Goal: Information Seeking & Learning: Check status

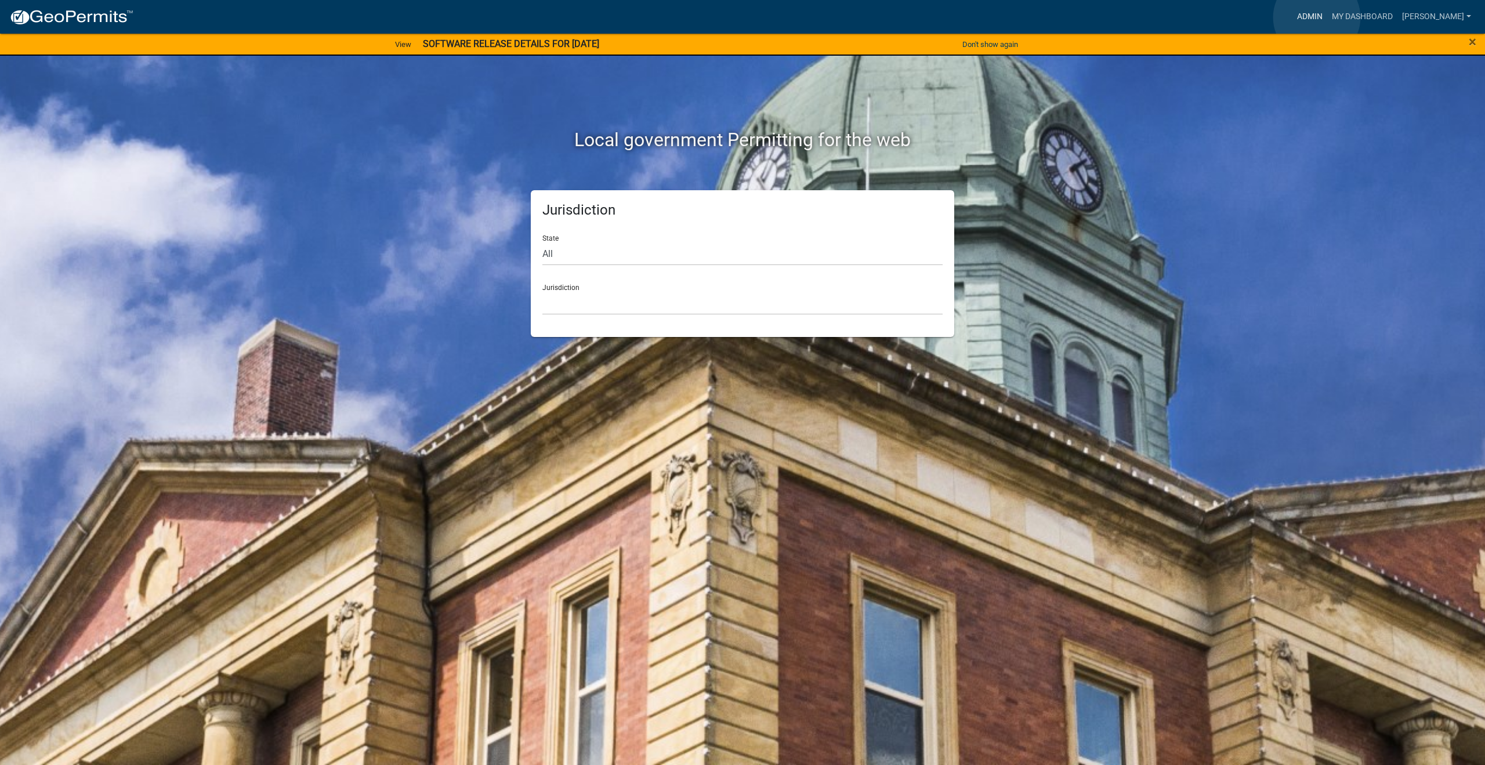
click at [1317, 17] on link "Admin" at bounding box center [1310, 17] width 35 height 22
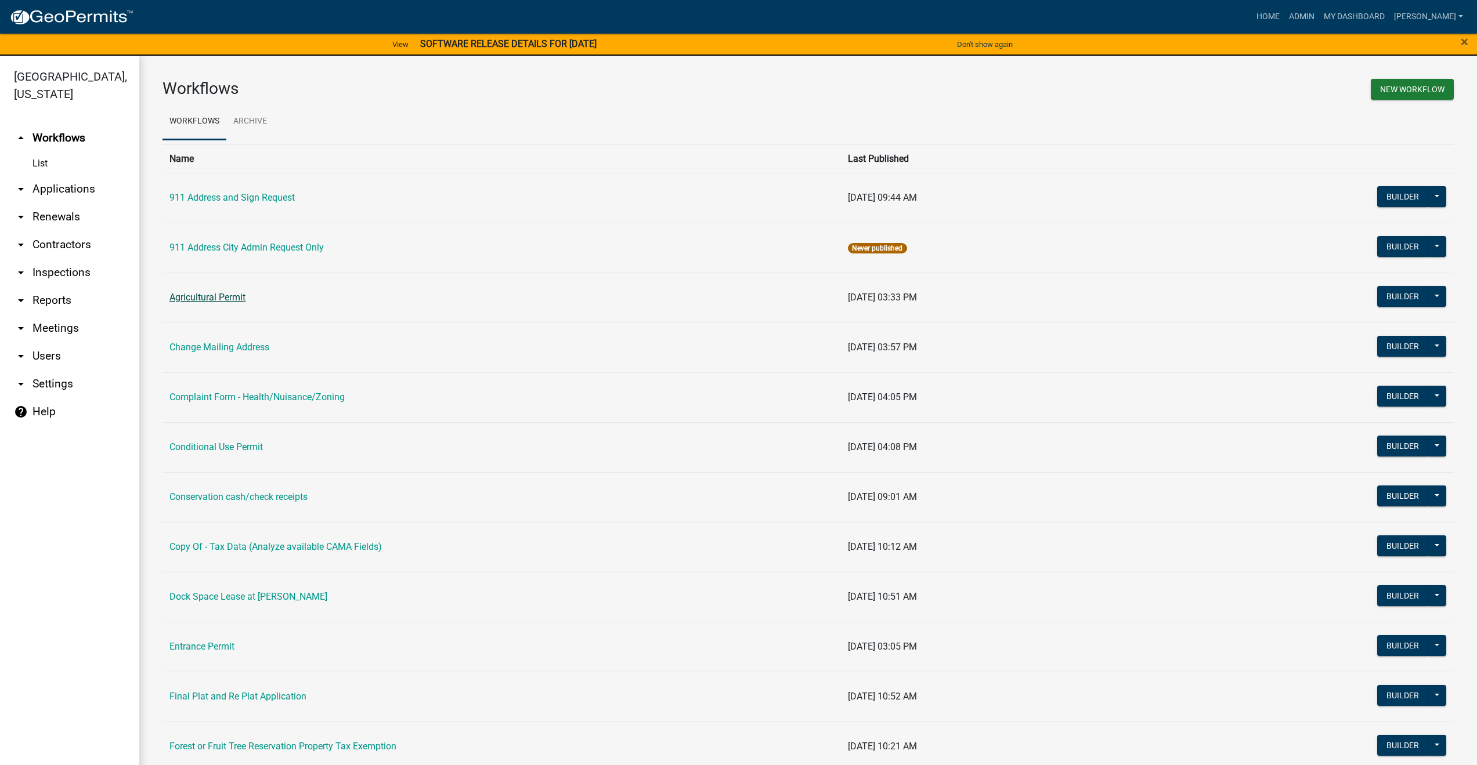
click at [219, 297] on link "Agricultural Permit" at bounding box center [207, 297] width 76 height 11
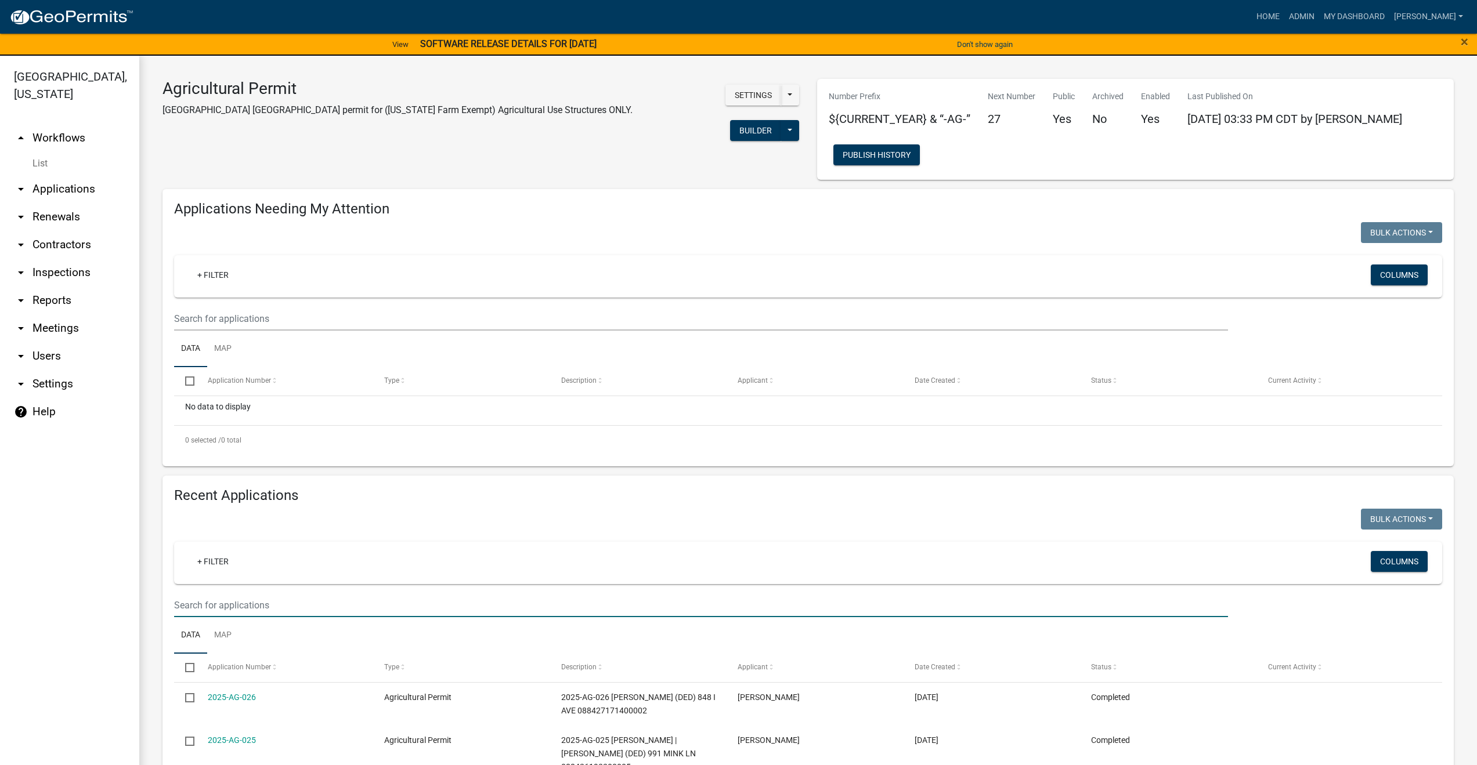
click at [272, 603] on input "text" at bounding box center [701, 606] width 1054 height 24
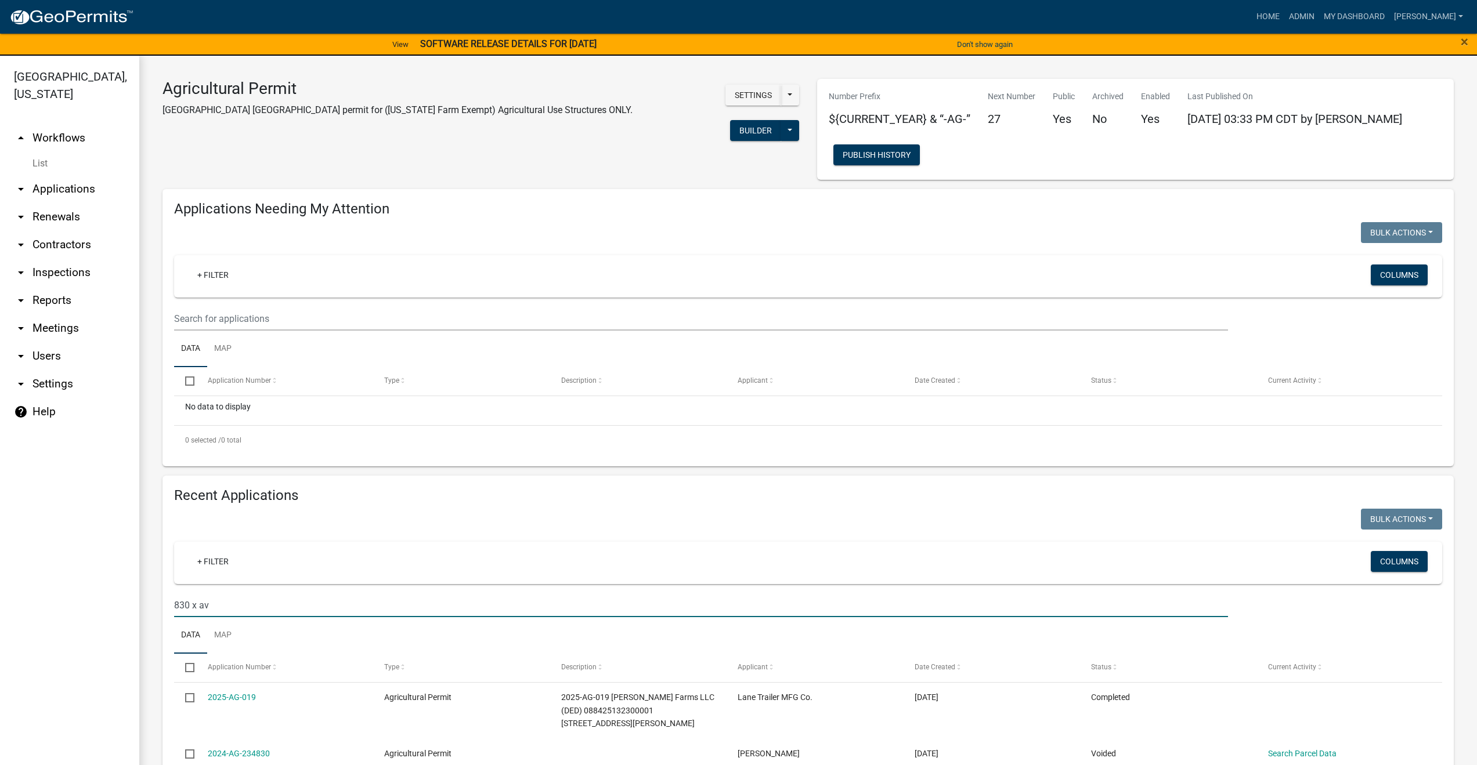
type input "[STREET_ADDRESS]"
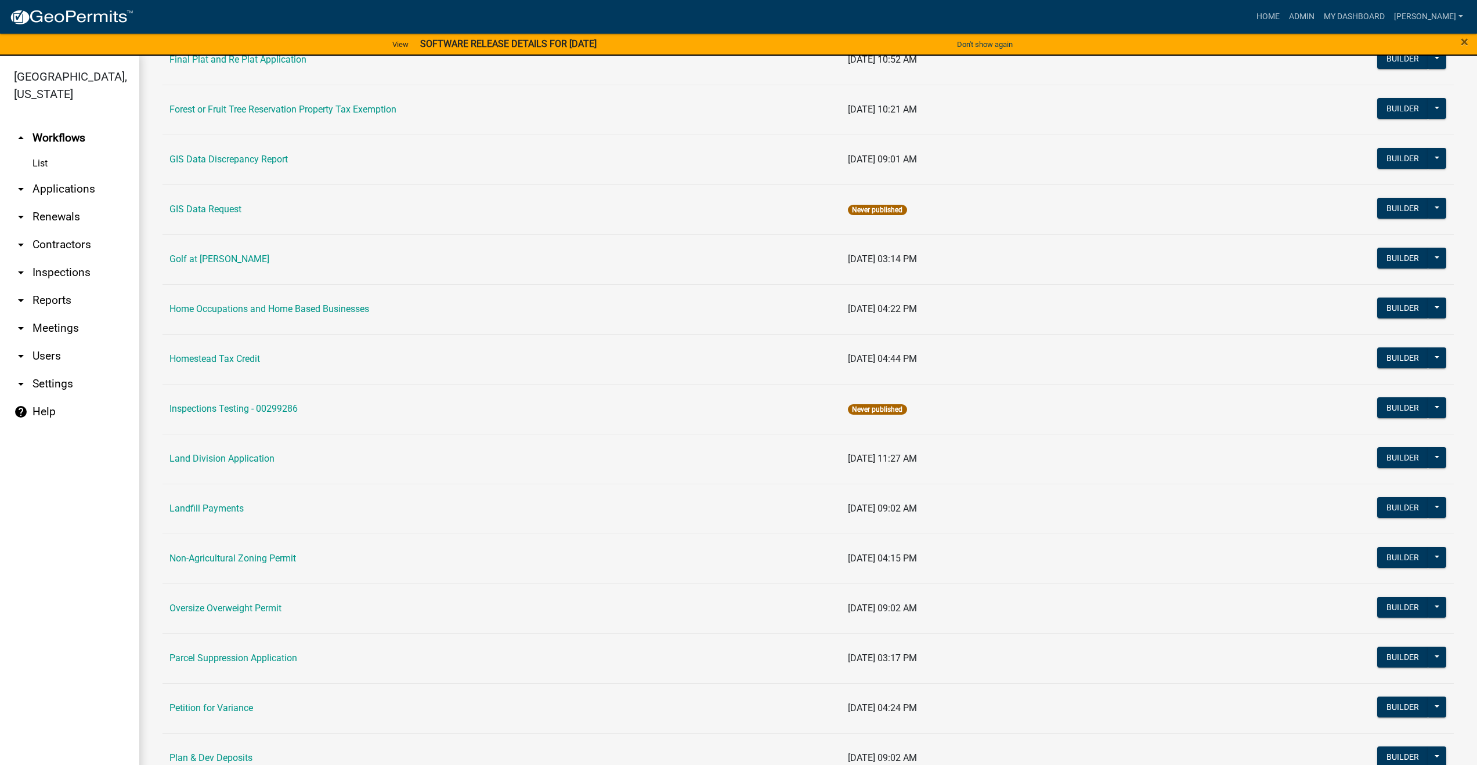
scroll to position [638, 0]
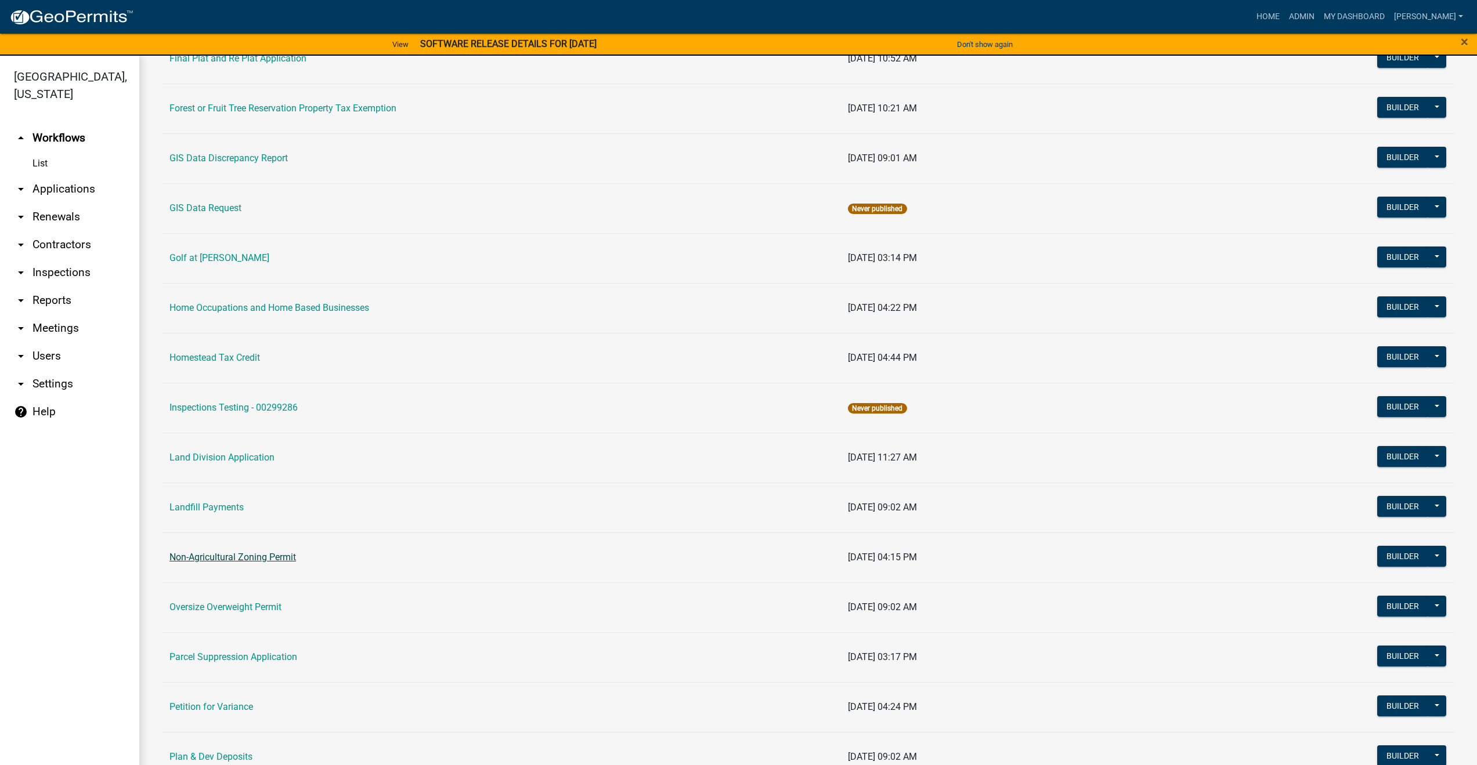
click at [219, 556] on link "Non-Agricultural Zoning Permit" at bounding box center [232, 557] width 126 height 11
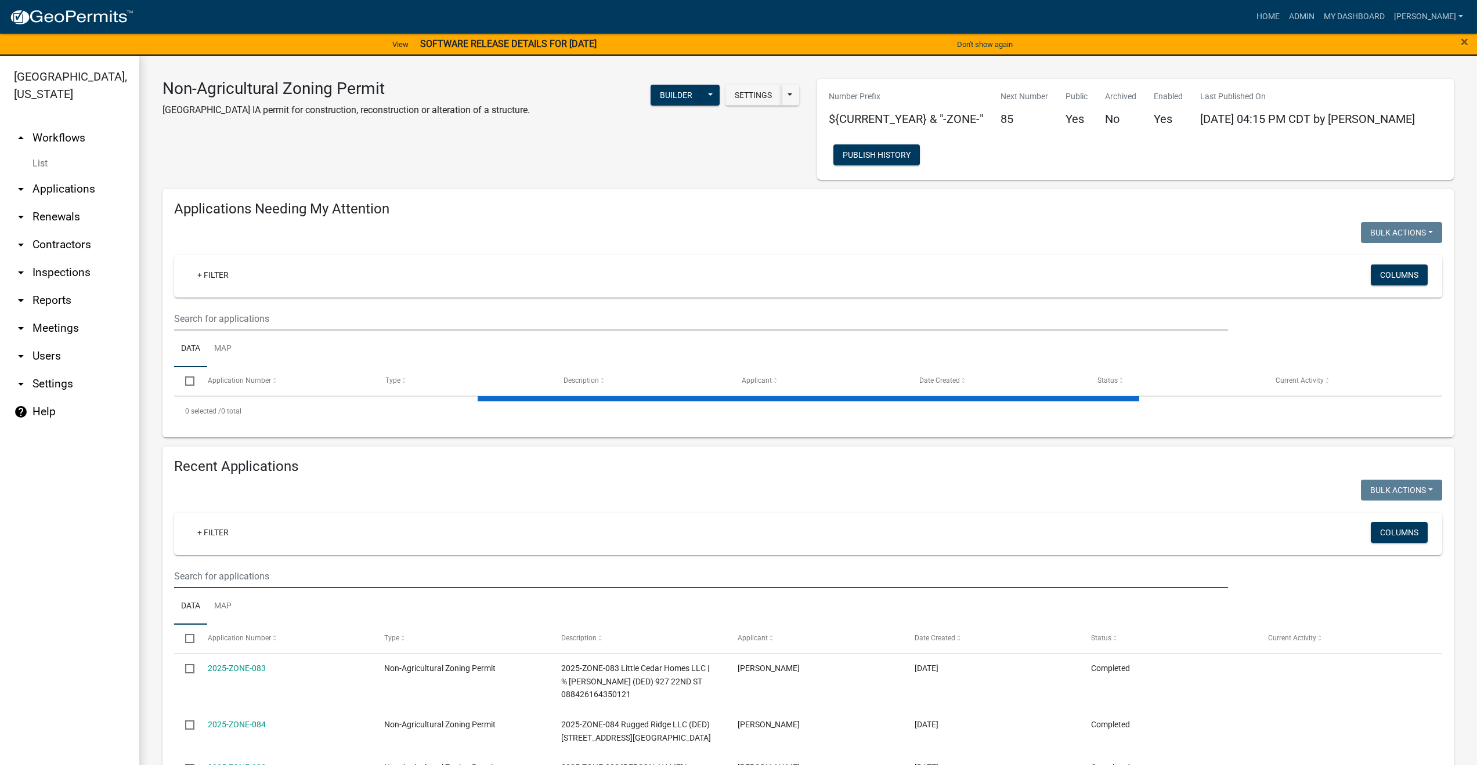
click at [232, 572] on input "text" at bounding box center [701, 576] width 1054 height 24
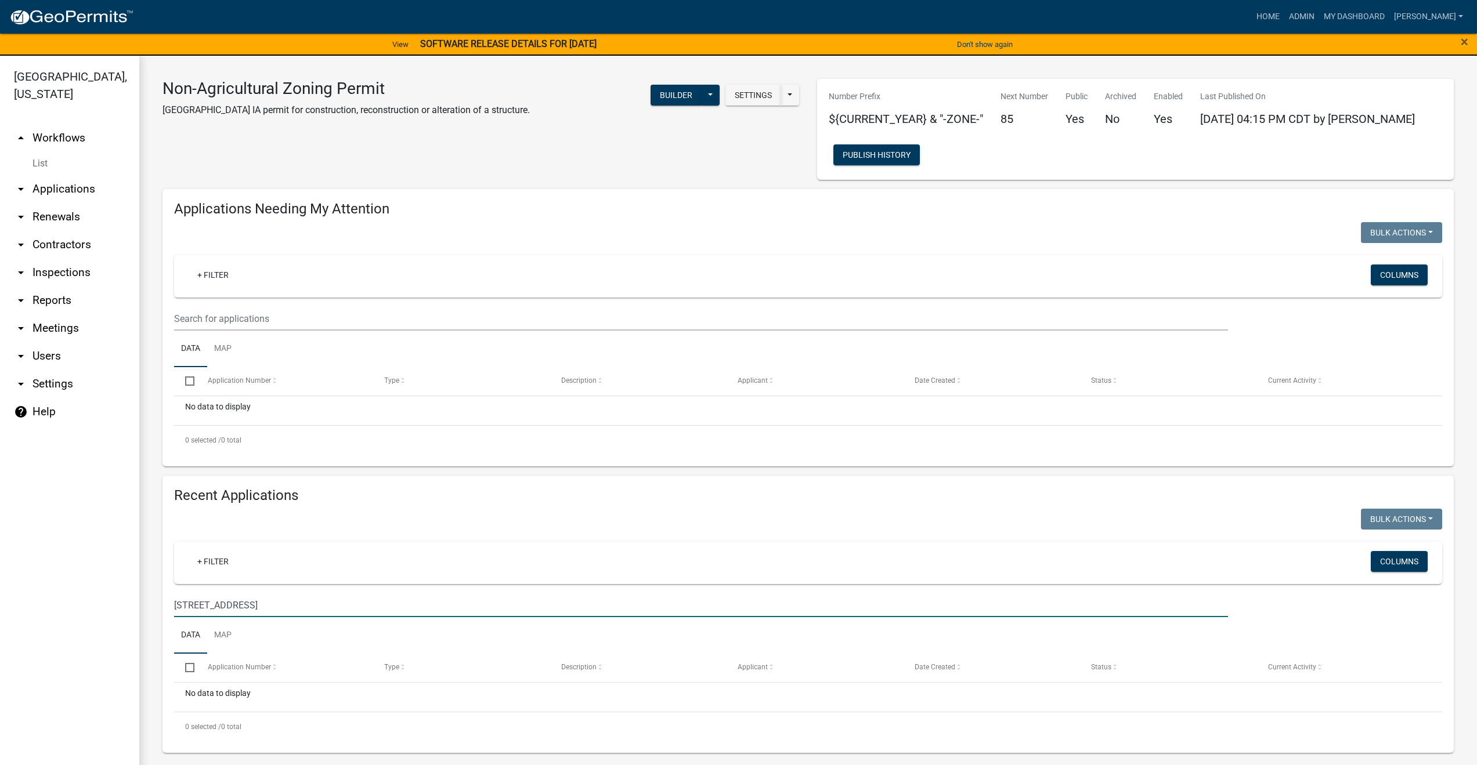
click at [226, 605] on input "[STREET_ADDRESS]" at bounding box center [701, 606] width 1054 height 24
type input "8"
type input "[PERSON_NAME]"
drag, startPoint x: 228, startPoint y: 604, endPoint x: 169, endPoint y: 605, distance: 59.2
click at [169, 605] on div "[PERSON_NAME]" at bounding box center [700, 606] width 1071 height 24
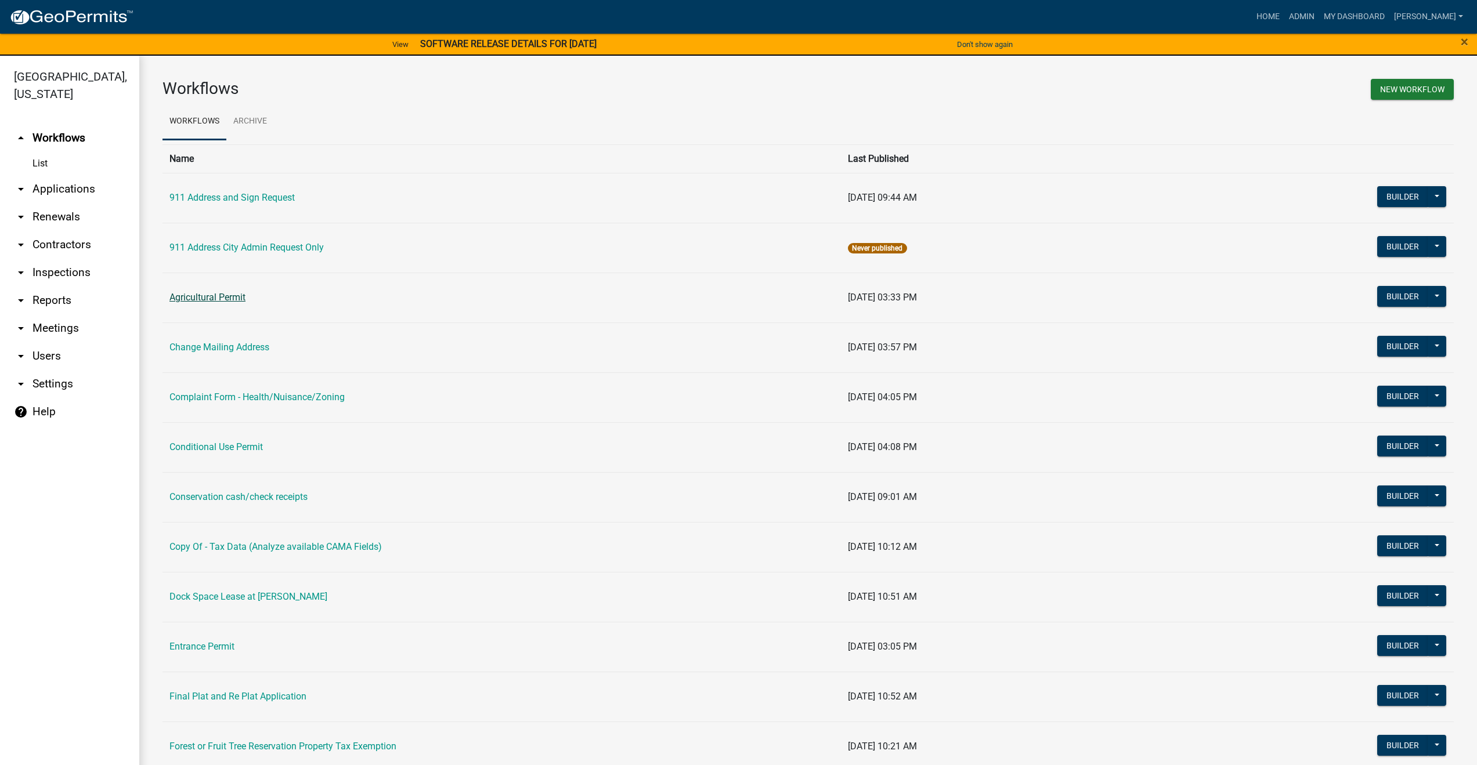
click at [197, 296] on link "Agricultural Permit" at bounding box center [207, 297] width 76 height 11
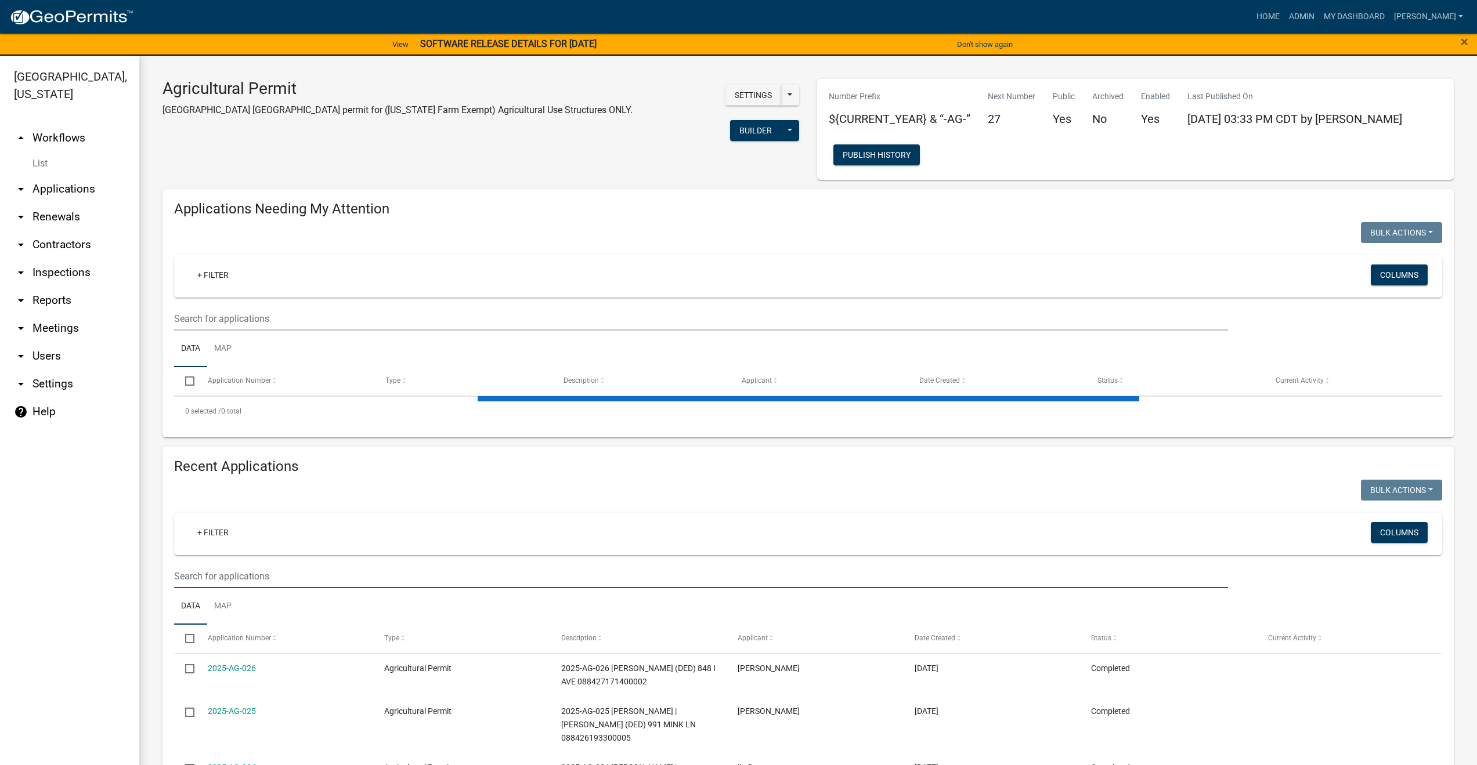
click at [223, 571] on input "text" at bounding box center [701, 576] width 1054 height 24
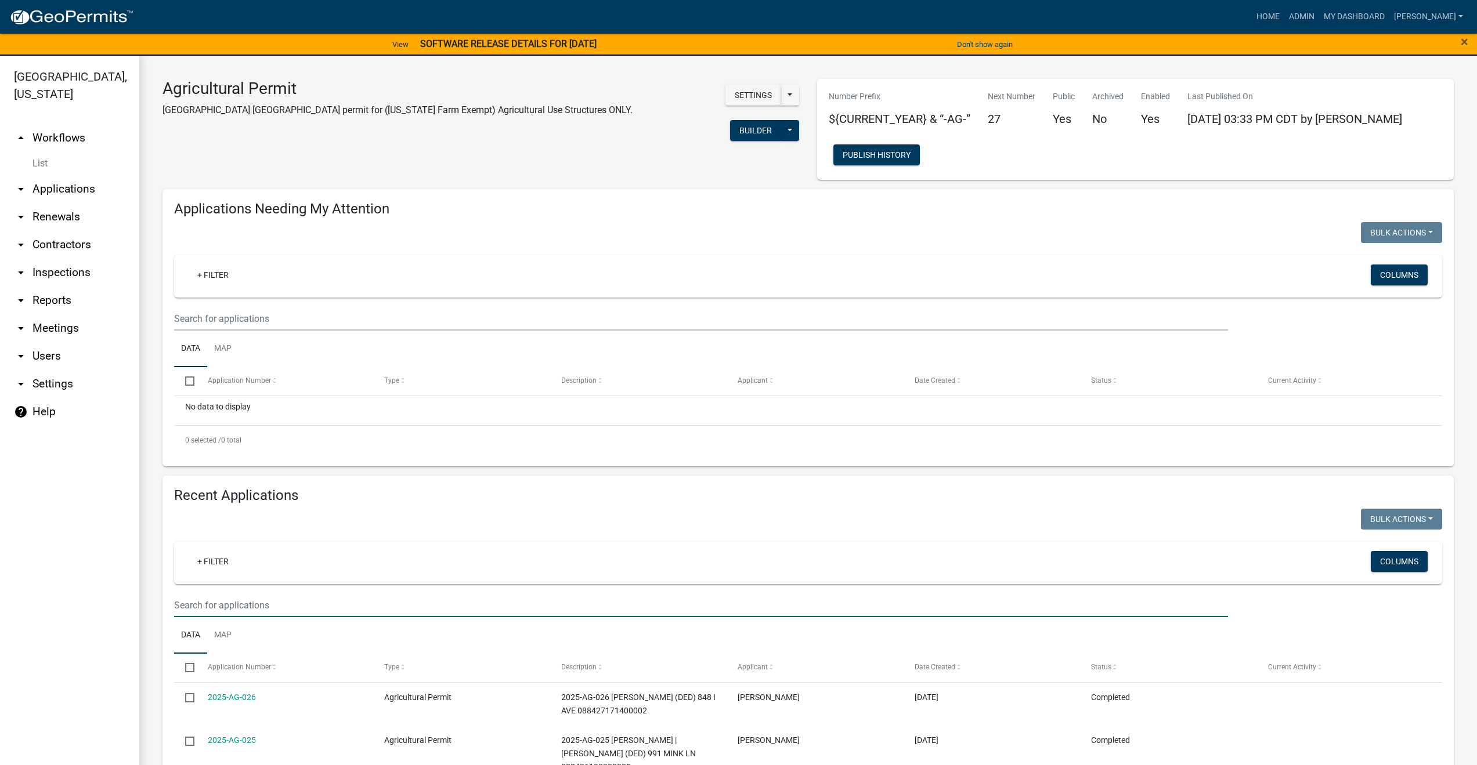
drag, startPoint x: 223, startPoint y: 571, endPoint x: 204, endPoint y: 600, distance: 34.3
click at [204, 600] on input "text" at bounding box center [701, 606] width 1054 height 24
paste input "[PERSON_NAME]"
type input "[PERSON_NAME]"
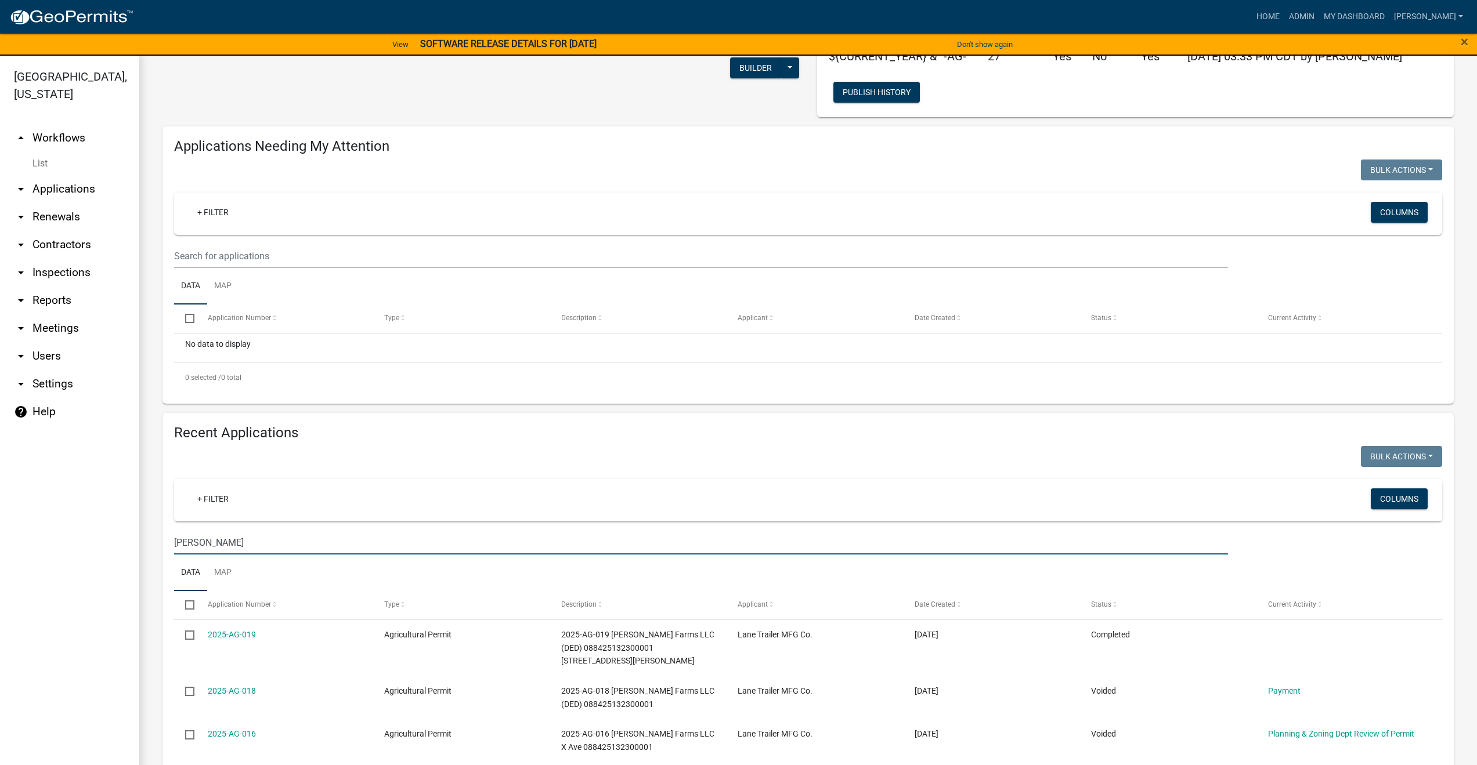
scroll to position [114, 0]
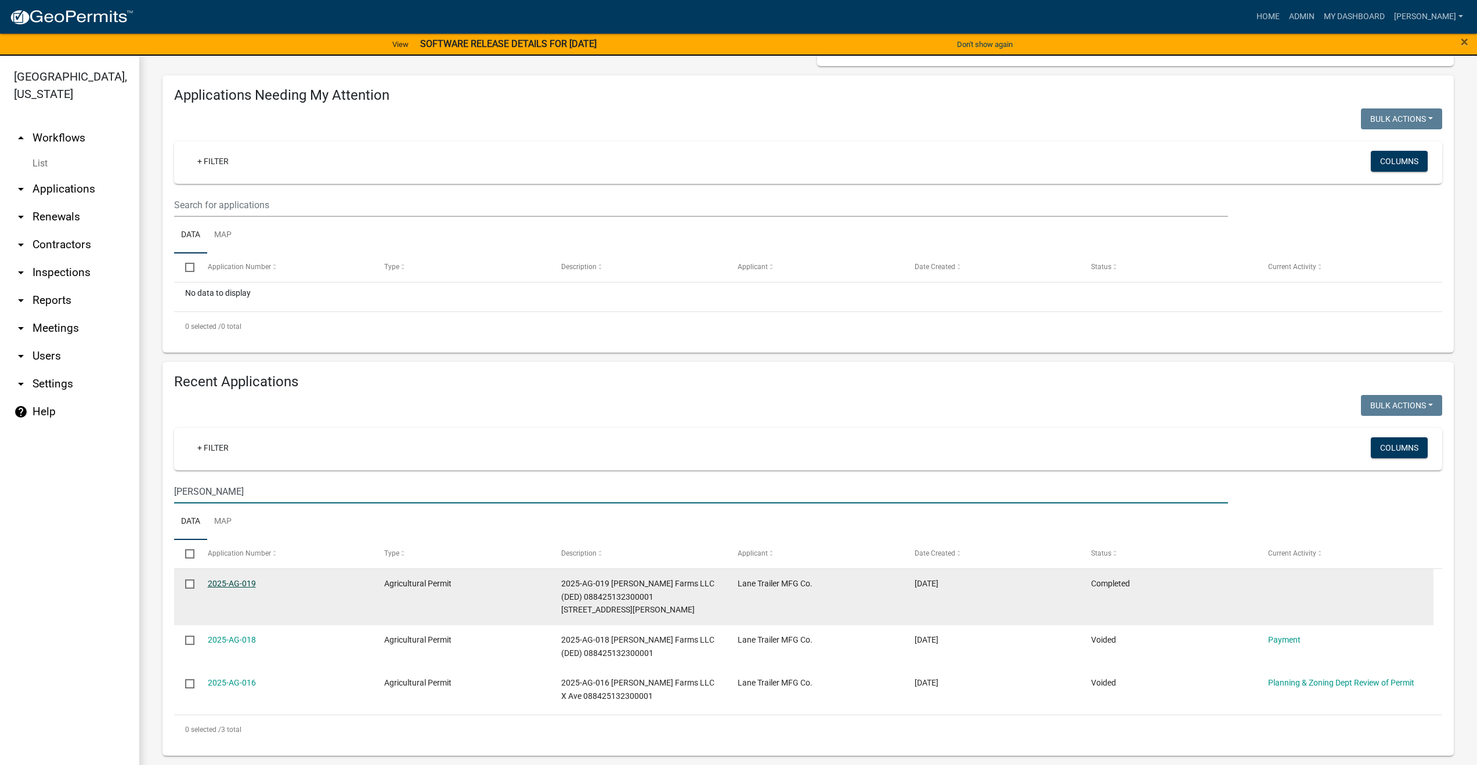
click at [229, 581] on link "2025-AG-019" at bounding box center [232, 583] width 48 height 9
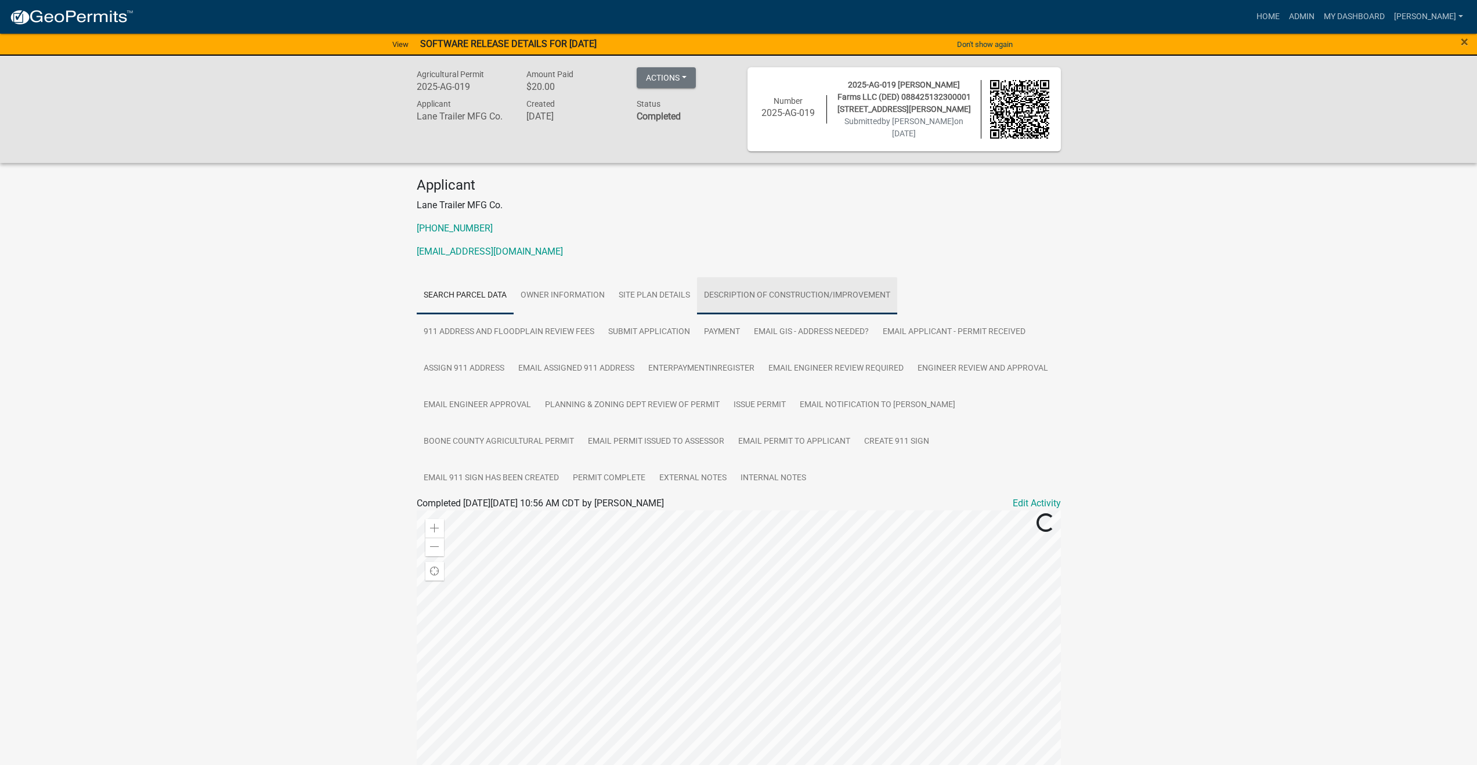
click at [746, 294] on link "Description of Construction/Improvement" at bounding box center [797, 295] width 200 height 37
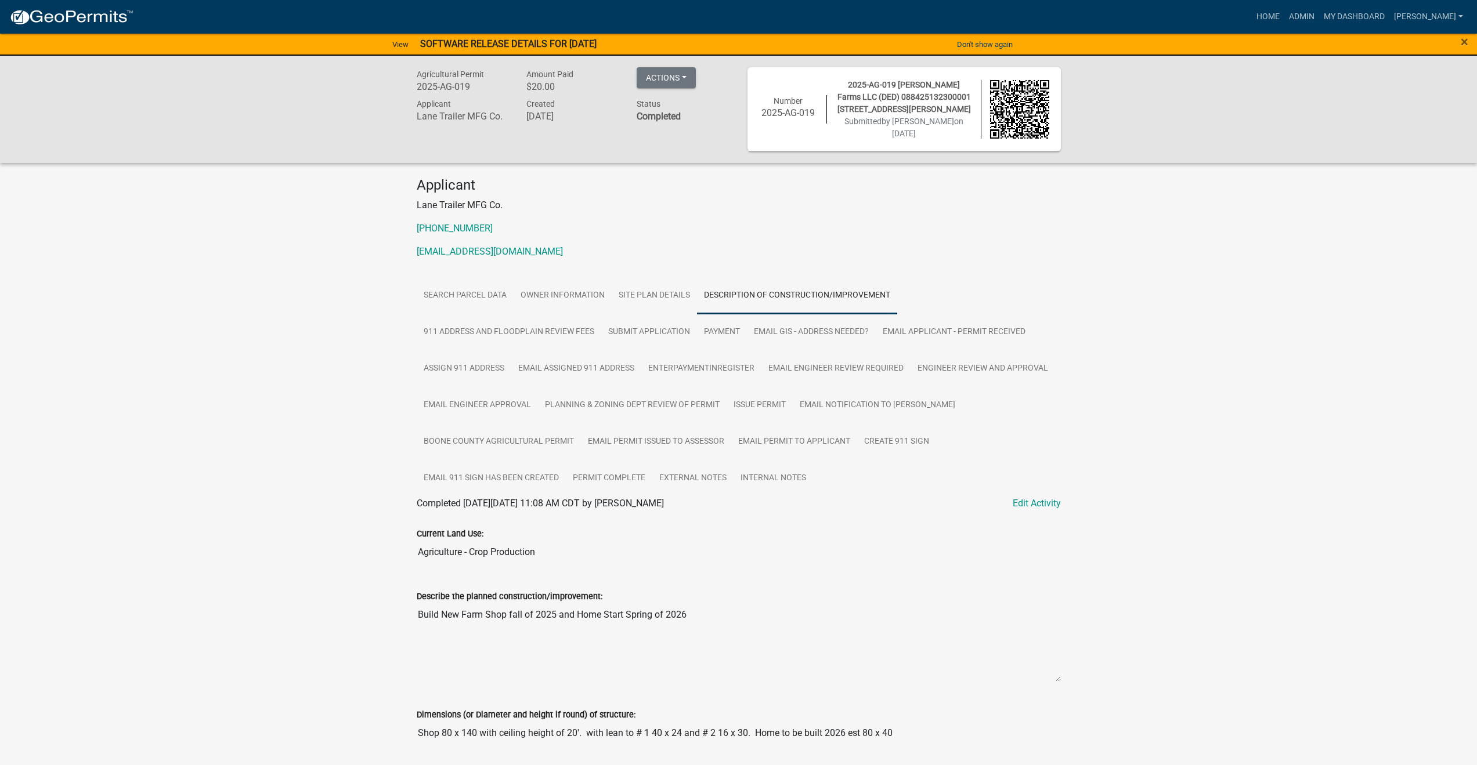
scroll to position [98, 0]
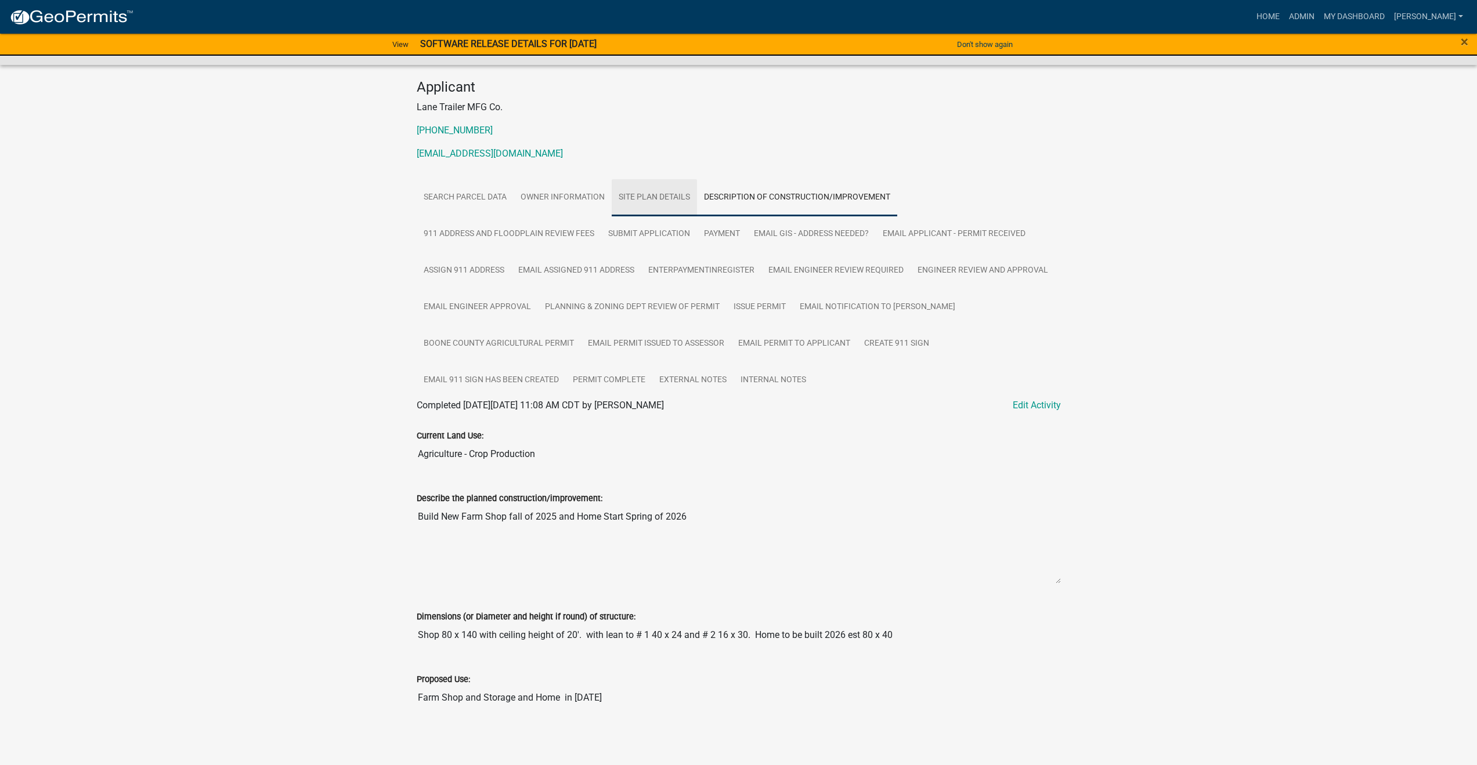
click at [661, 194] on link "Site Plan Details" at bounding box center [653, 197] width 85 height 37
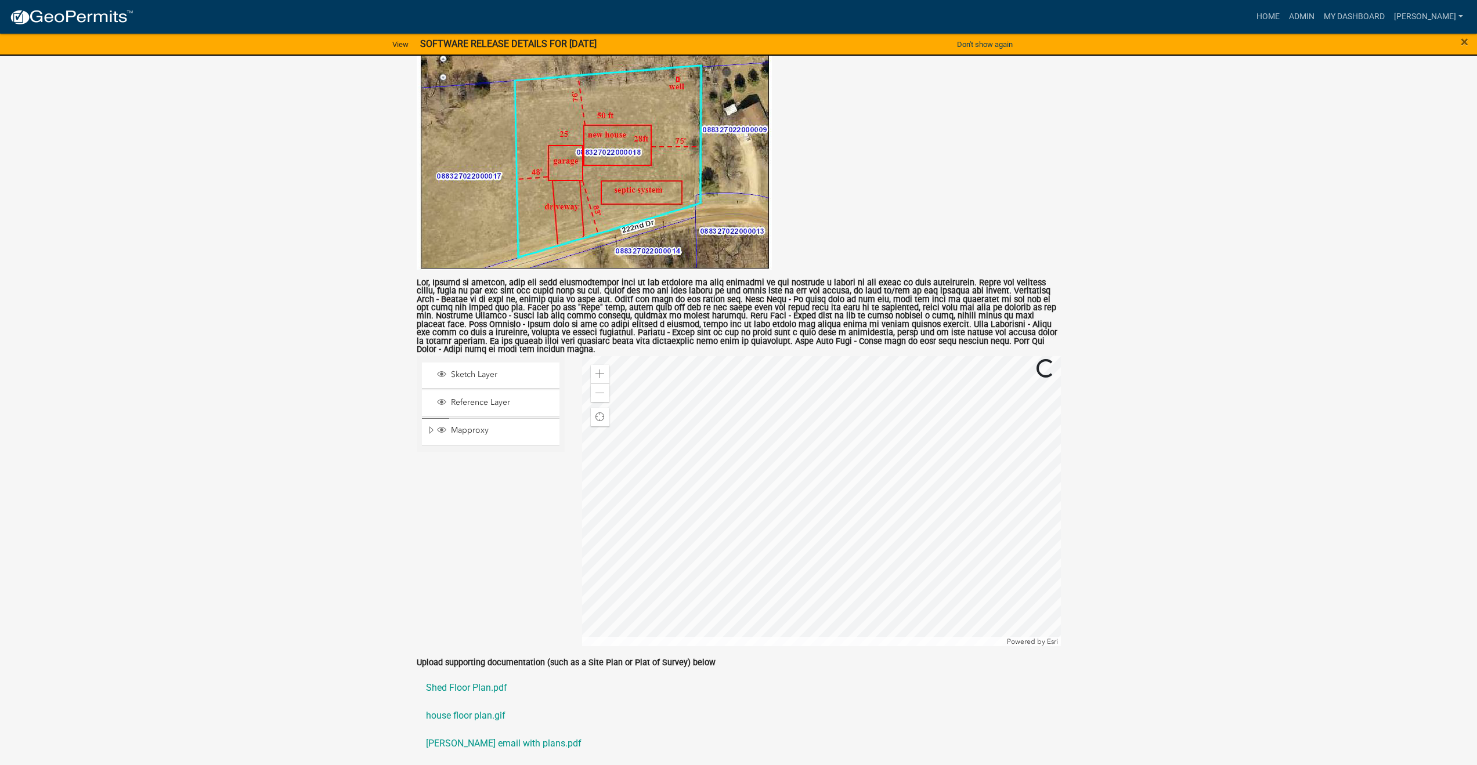
scroll to position [675, 0]
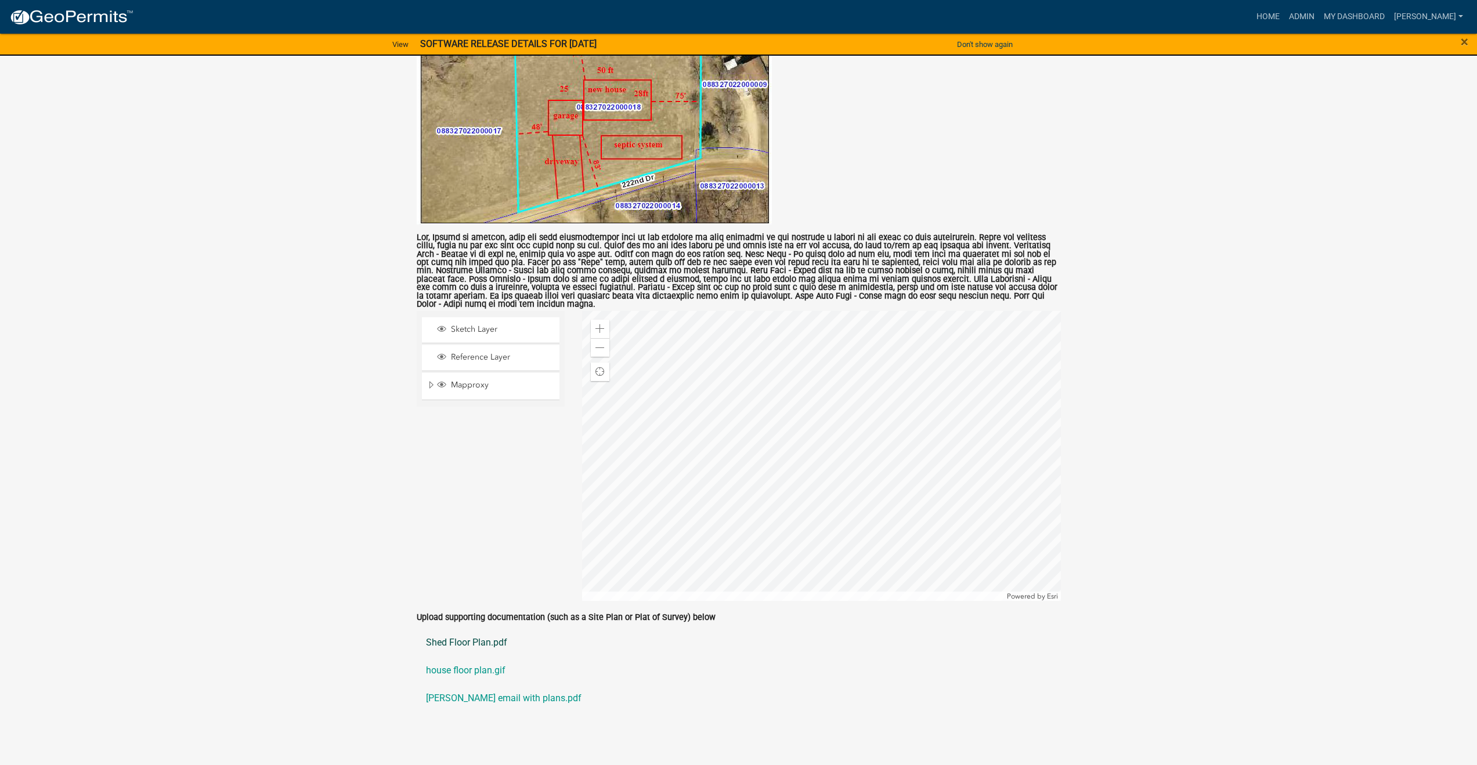
click at [436, 635] on link "Shed Floor Plan.pdf" at bounding box center [739, 643] width 644 height 28
click at [451, 663] on link "house floor plan.gif" at bounding box center [739, 671] width 644 height 28
click at [498, 691] on link "[PERSON_NAME] email with plans.pdf" at bounding box center [739, 699] width 644 height 28
click at [480, 662] on link "house floor plan.gif" at bounding box center [739, 671] width 644 height 28
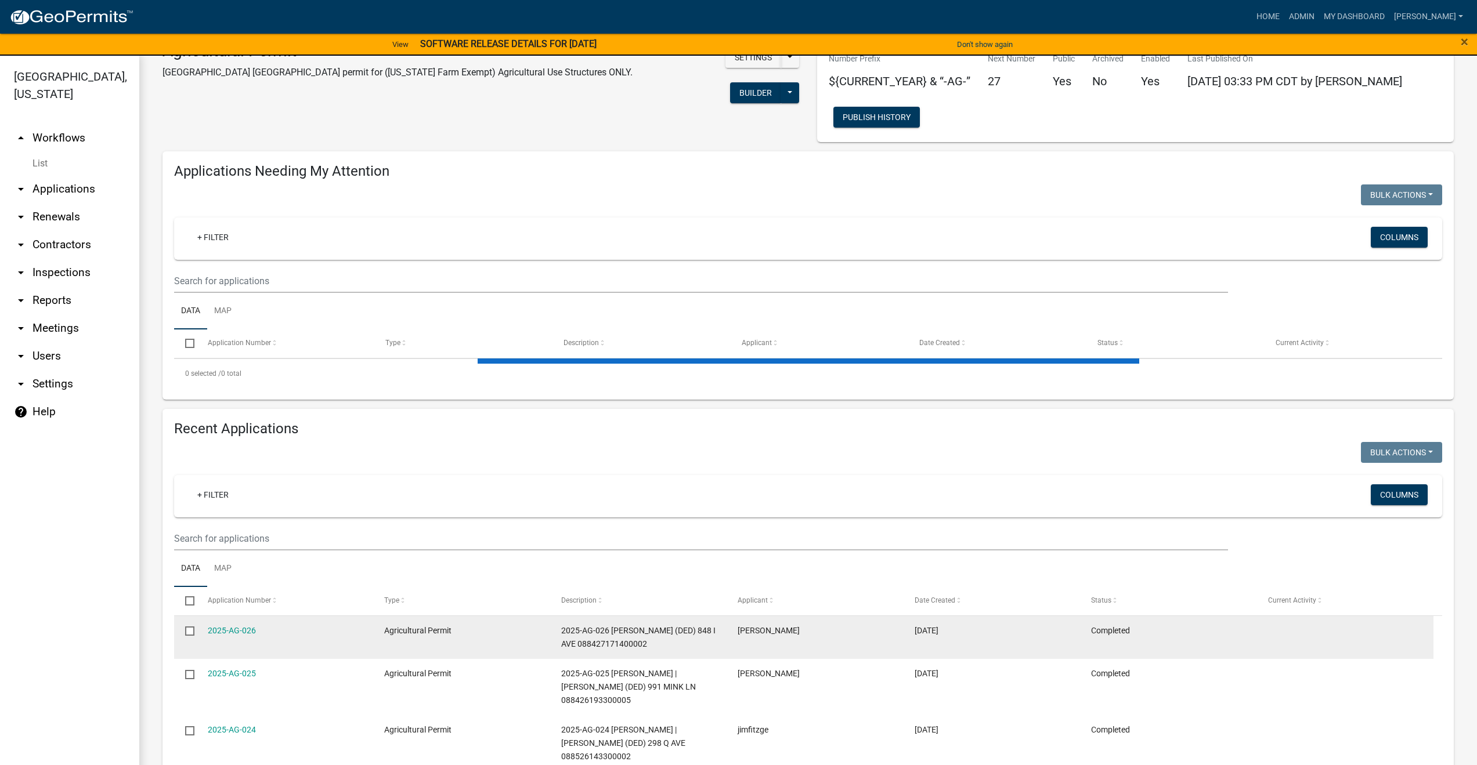
scroll to position [58, 0]
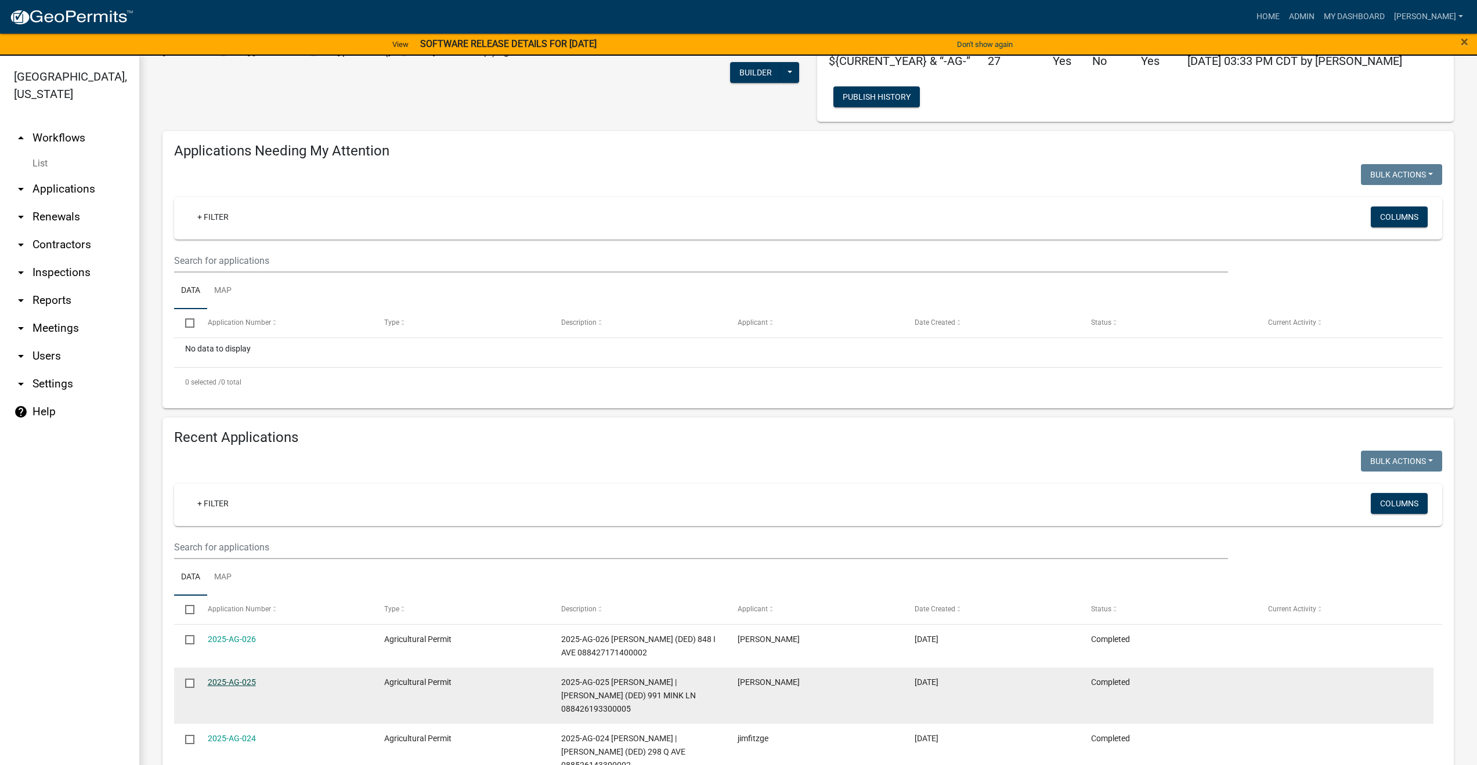
click at [222, 684] on link "2025-AG-025" at bounding box center [232, 682] width 48 height 9
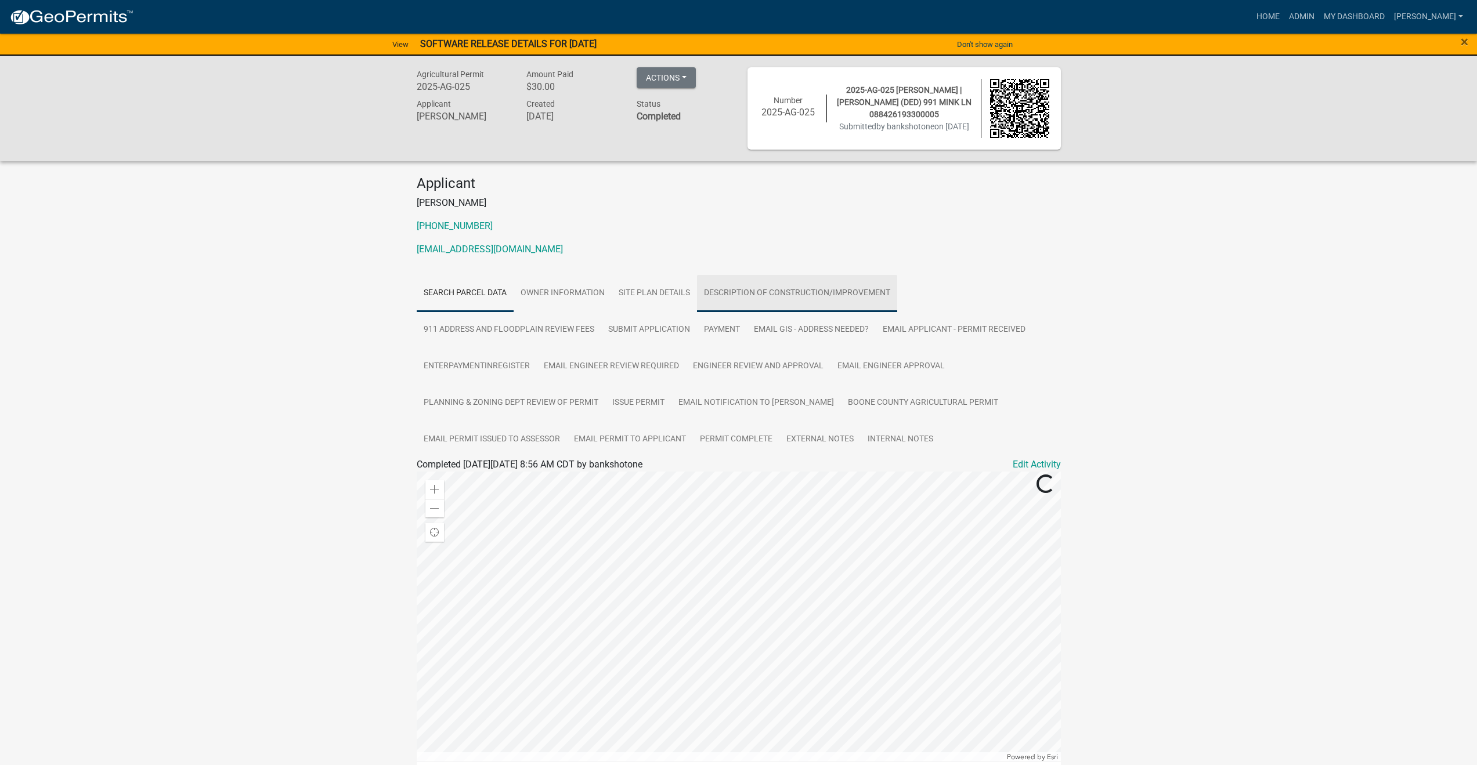
click at [759, 295] on link "Description of Construction/Improvement" at bounding box center [797, 293] width 200 height 37
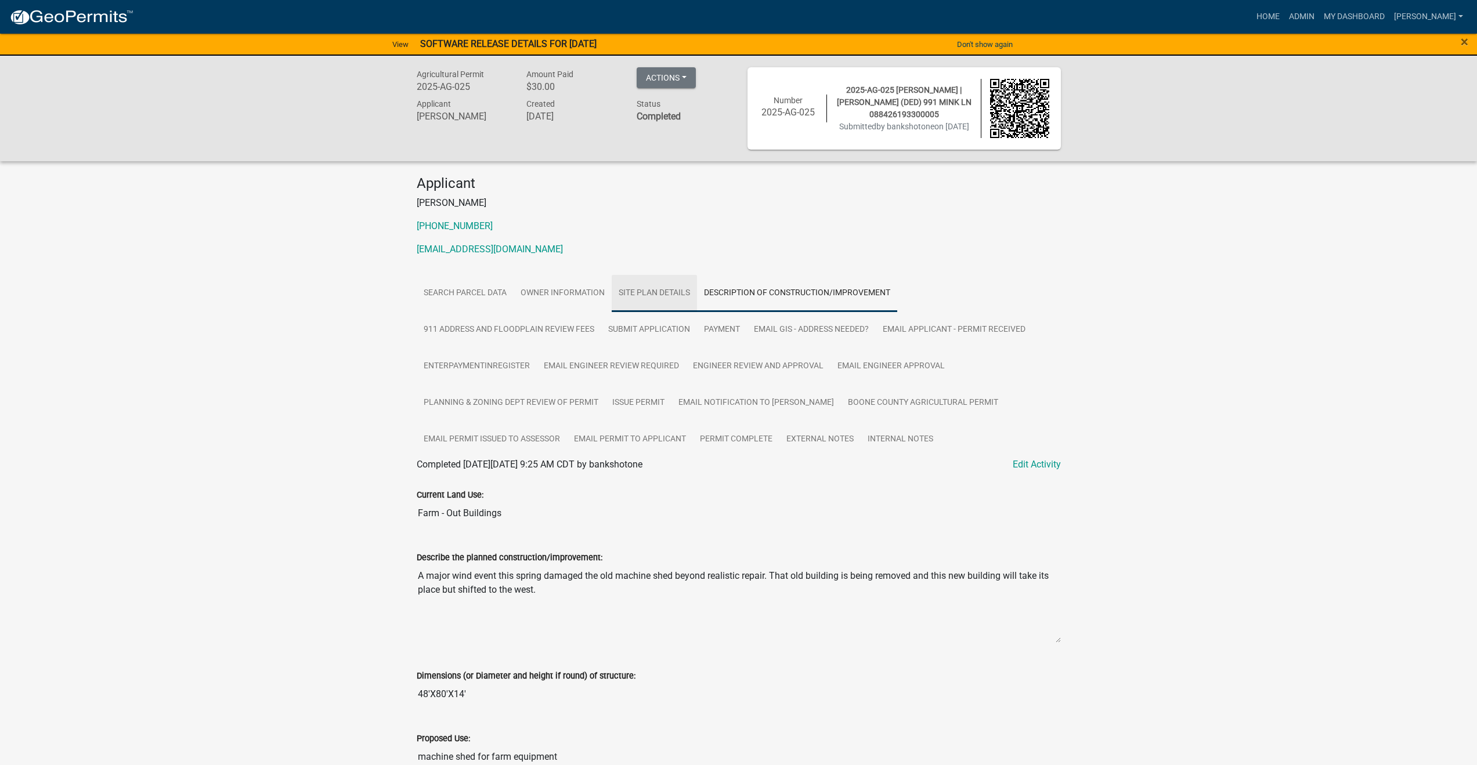
click at [678, 291] on link "Site Plan Details" at bounding box center [653, 293] width 85 height 37
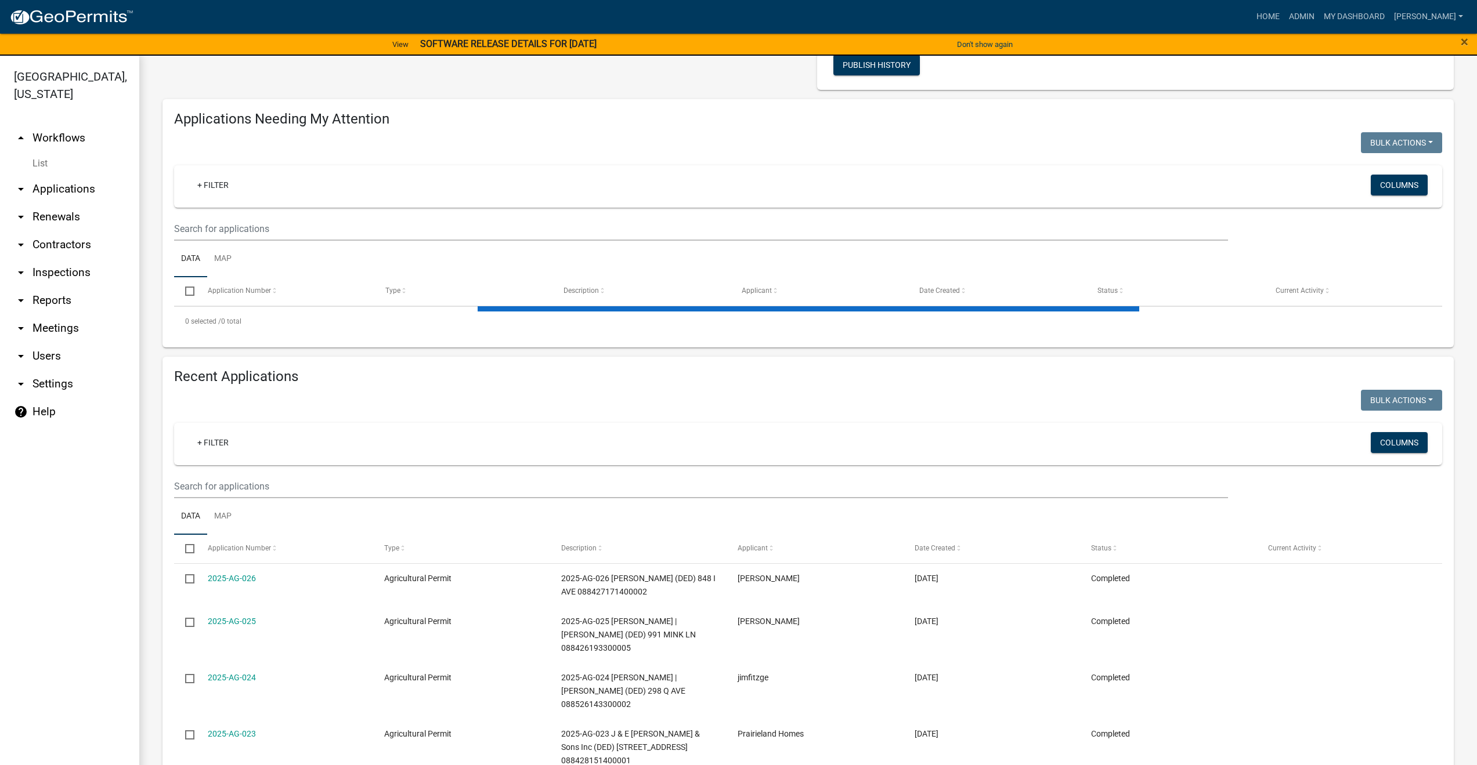
scroll to position [174, 0]
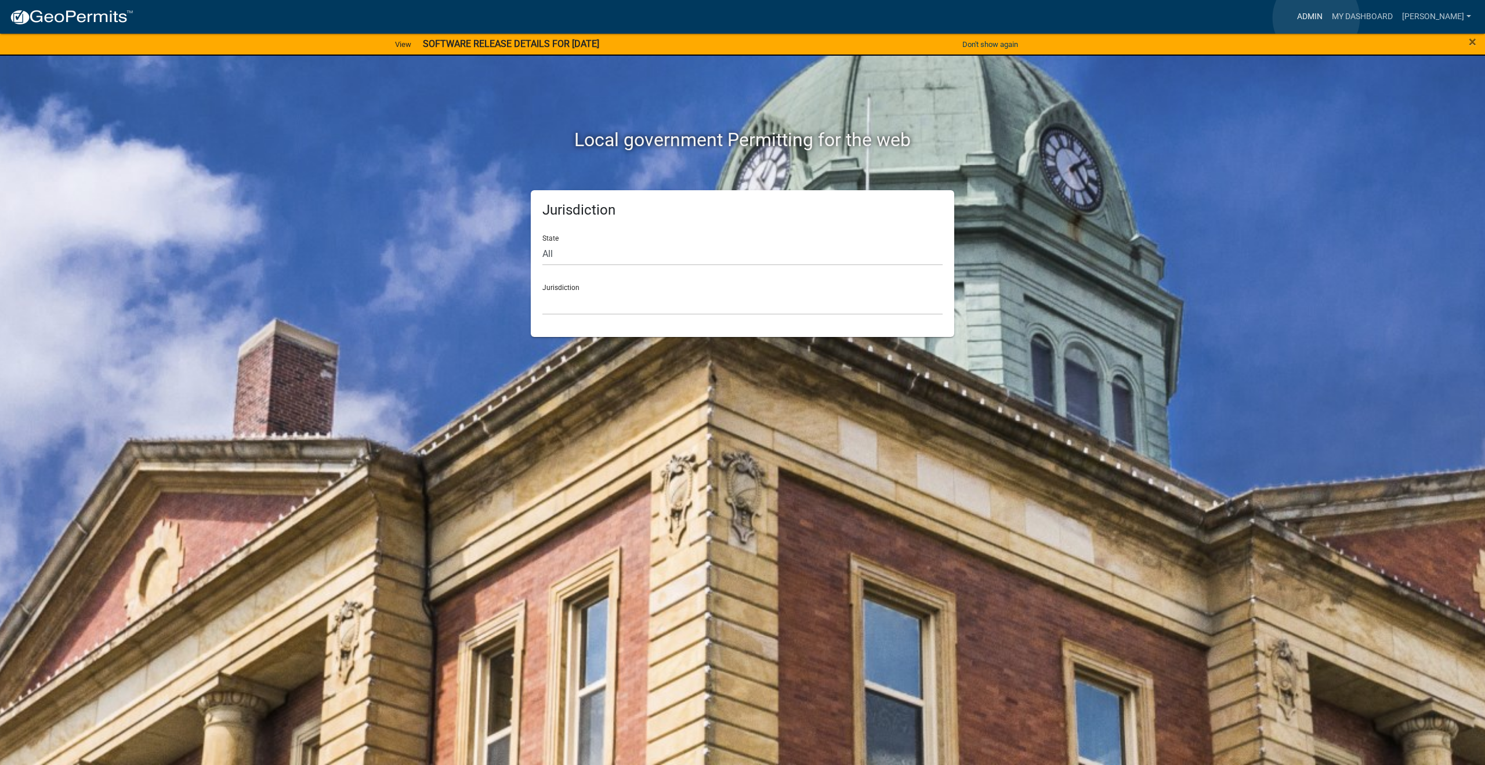
click at [1316, 18] on link "Admin" at bounding box center [1310, 17] width 35 height 22
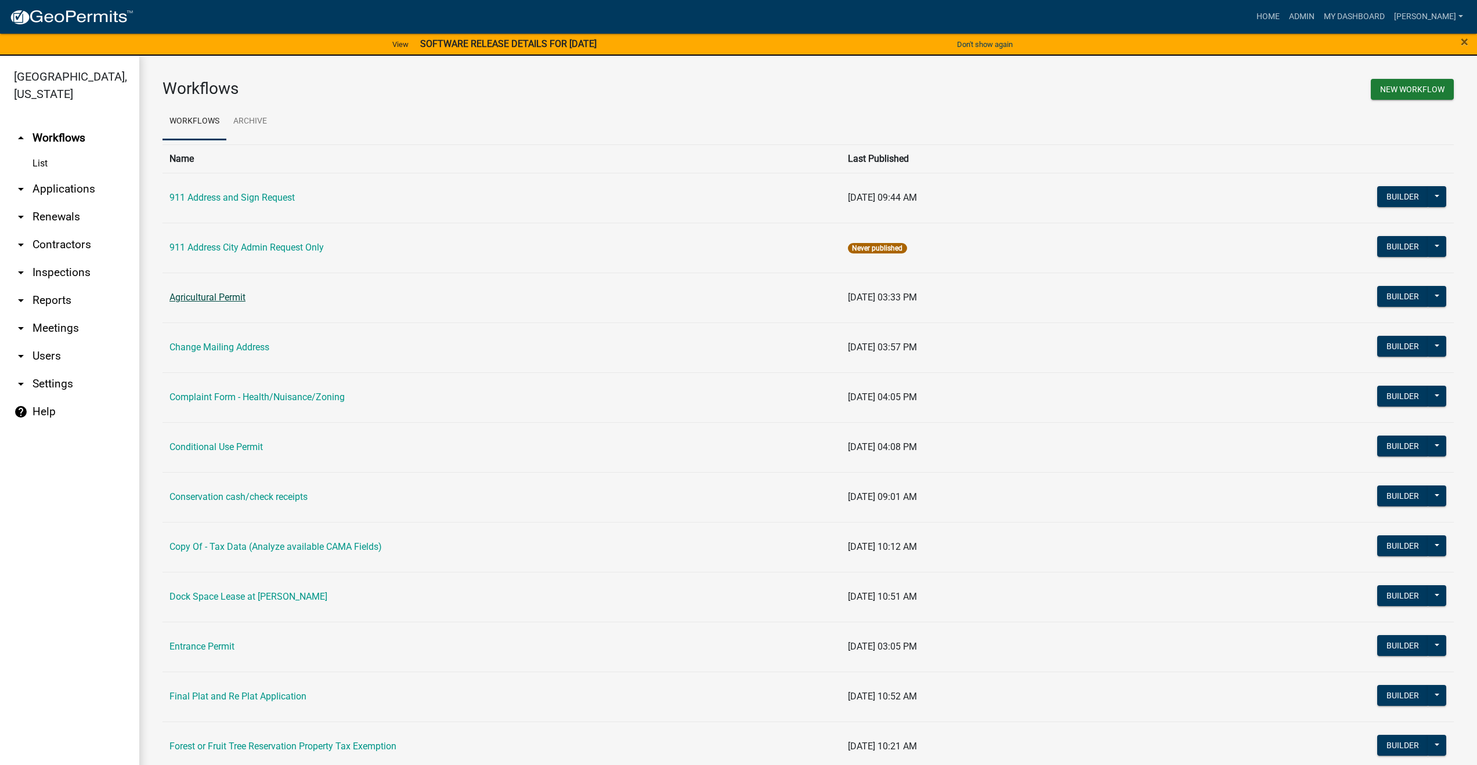
click at [235, 300] on link "Agricultural Permit" at bounding box center [207, 297] width 76 height 11
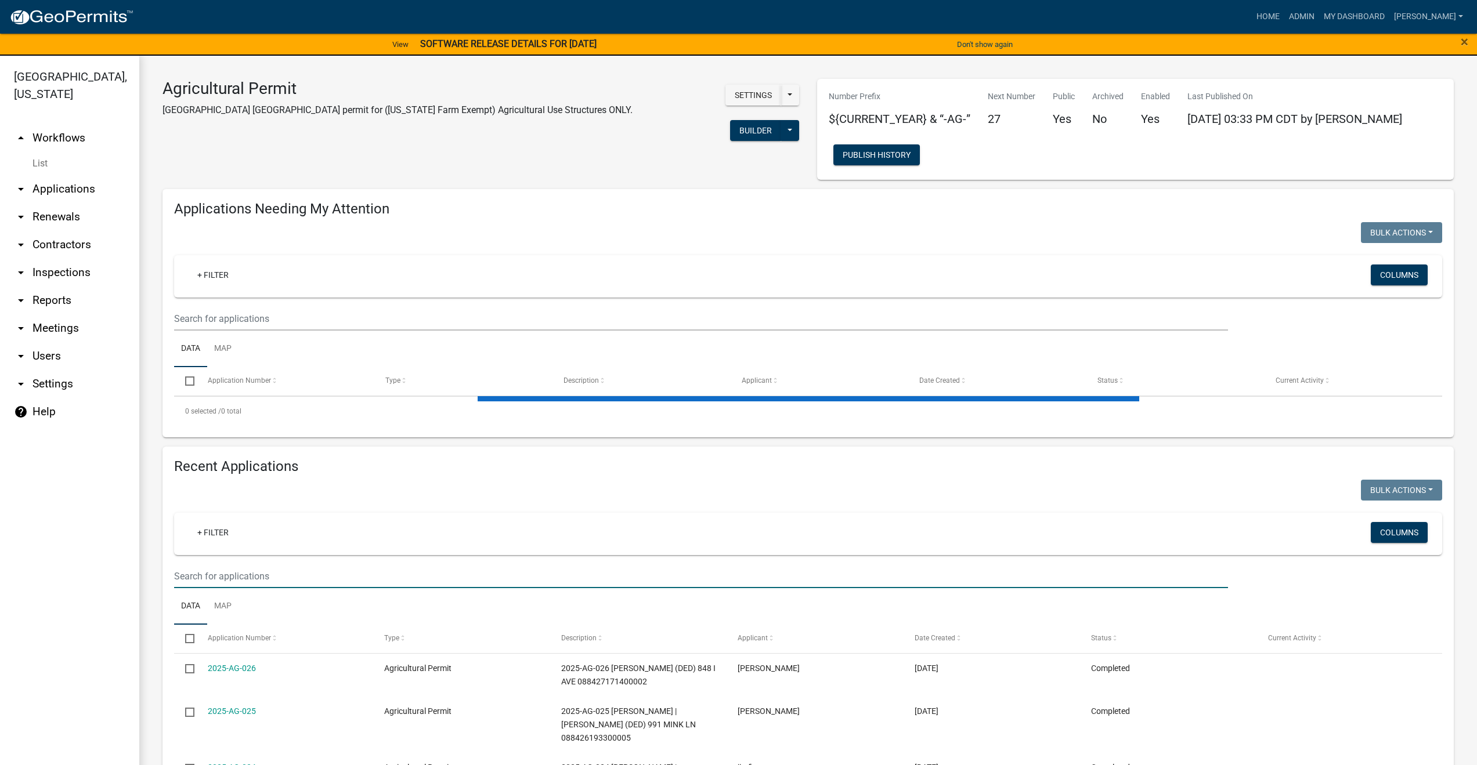
click at [215, 573] on input "text" at bounding box center [701, 576] width 1054 height 24
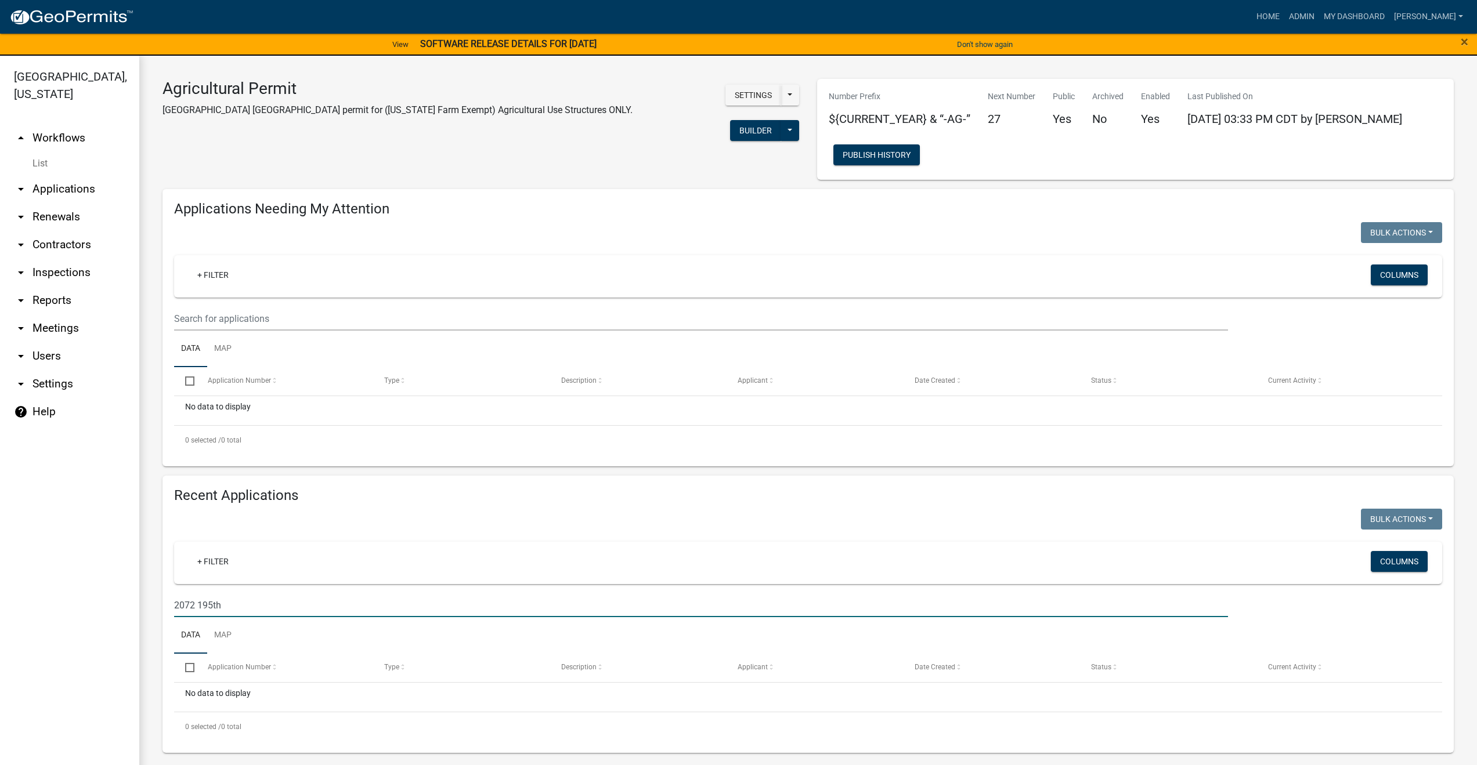
type input "2072 195th"
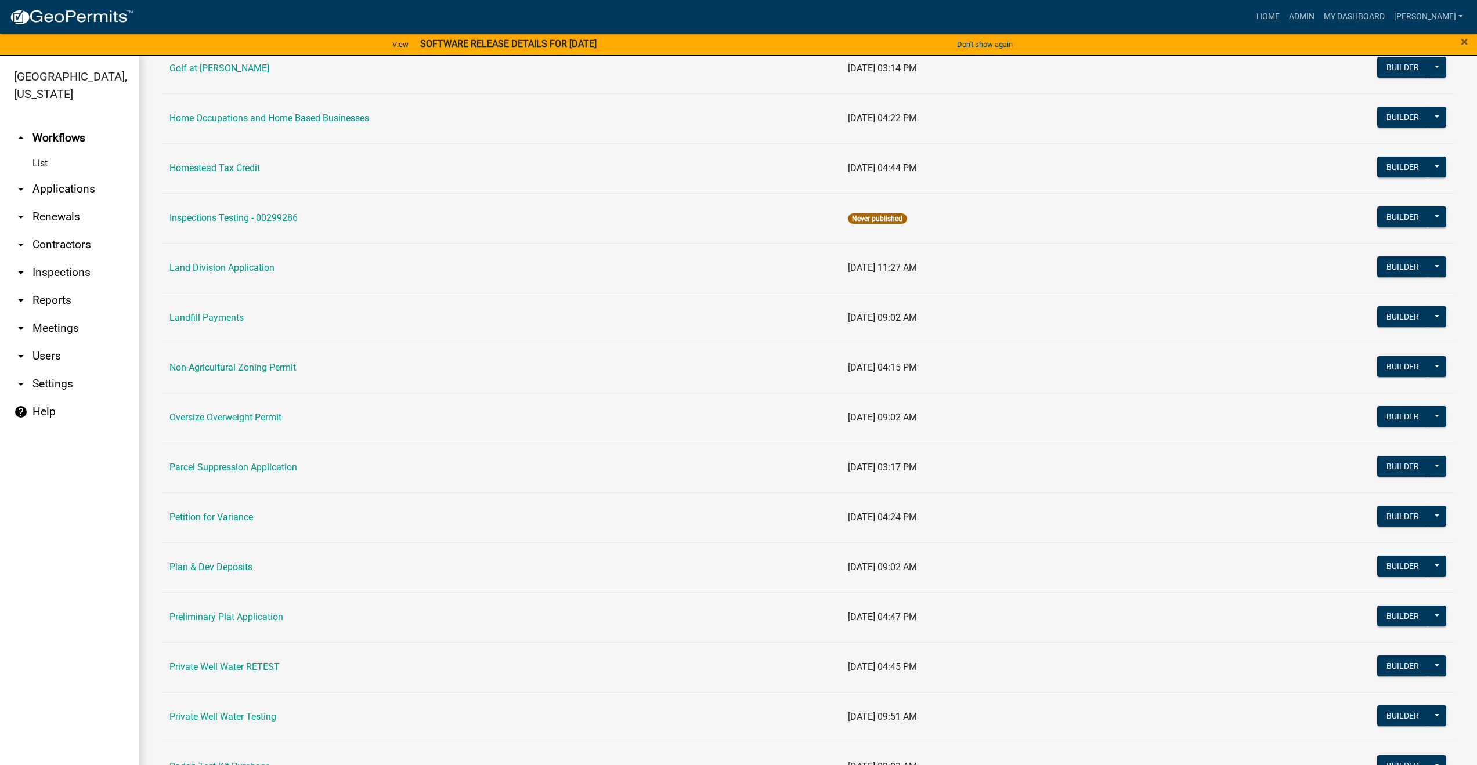
scroll to position [824, 0]
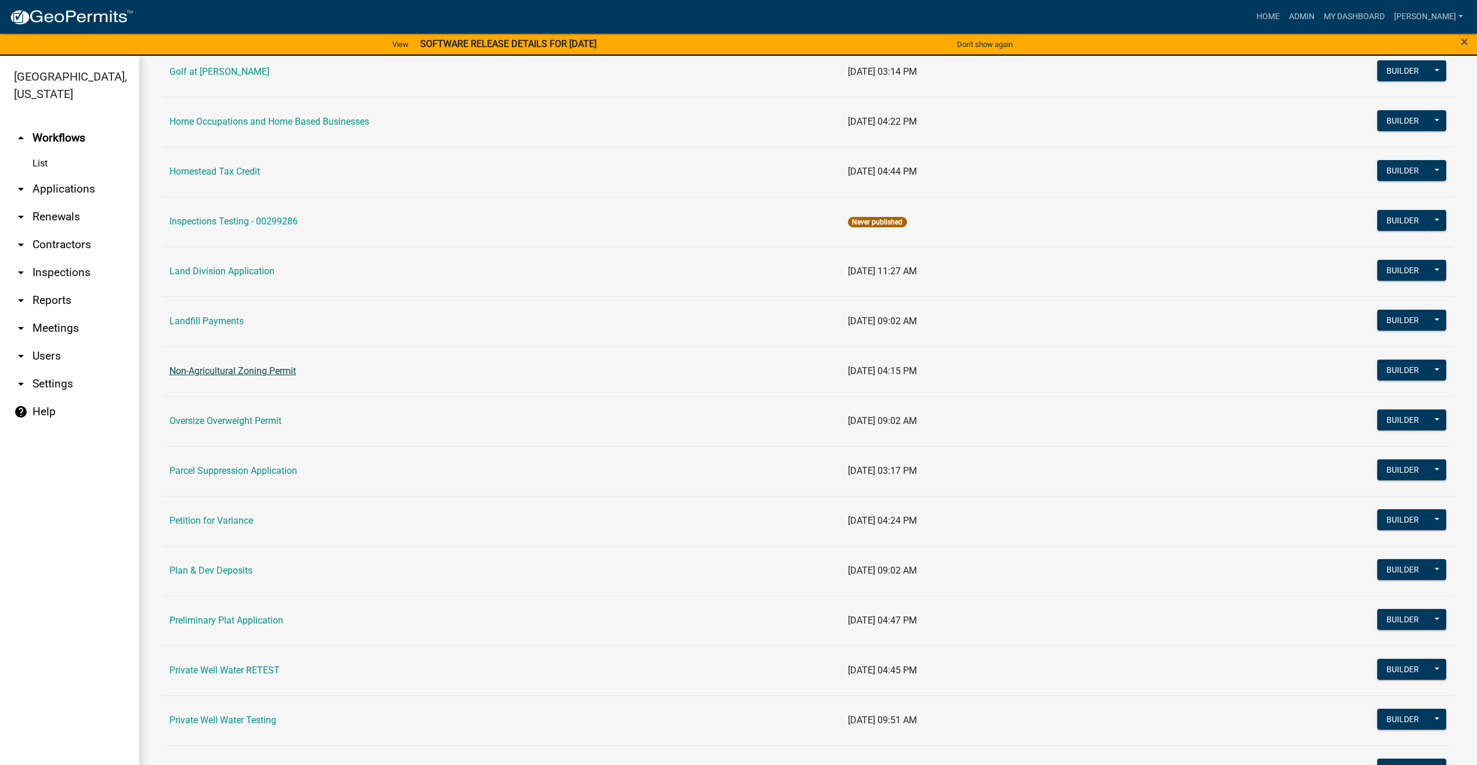
click at [254, 371] on link "Non-Agricultural Zoning Permit" at bounding box center [232, 371] width 126 height 11
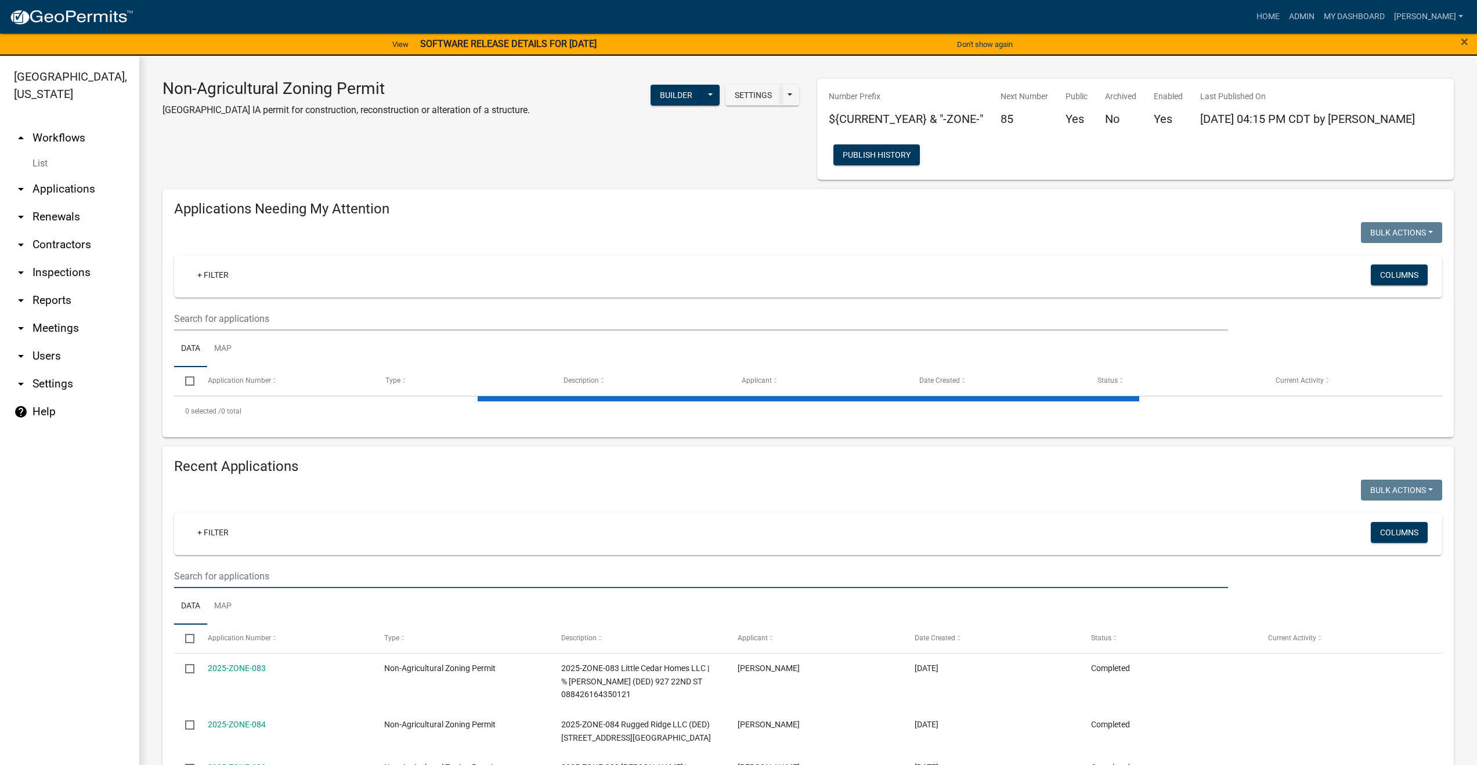
click at [210, 573] on input "text" at bounding box center [701, 576] width 1054 height 24
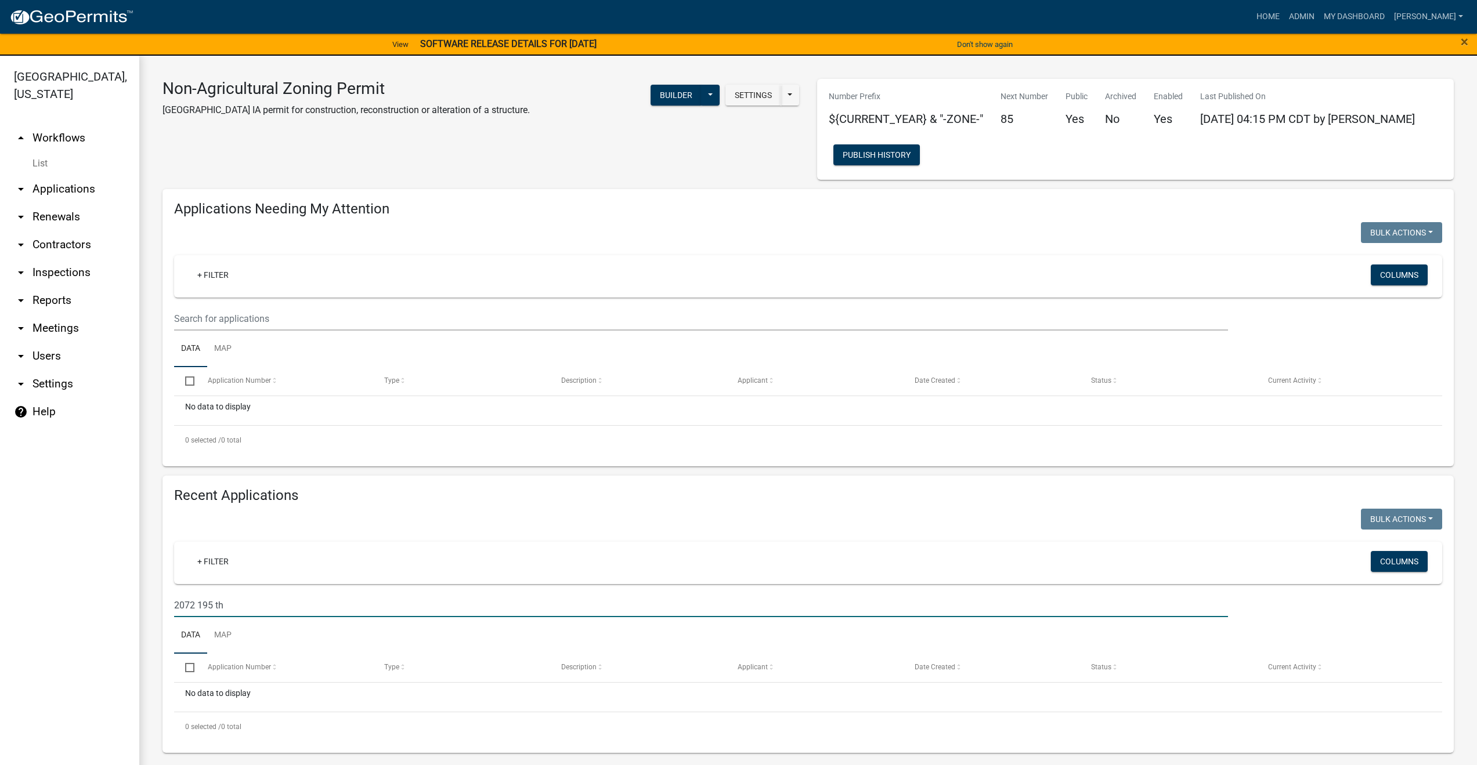
type input "2072 195 th"
